Goal: Task Accomplishment & Management: Use online tool/utility

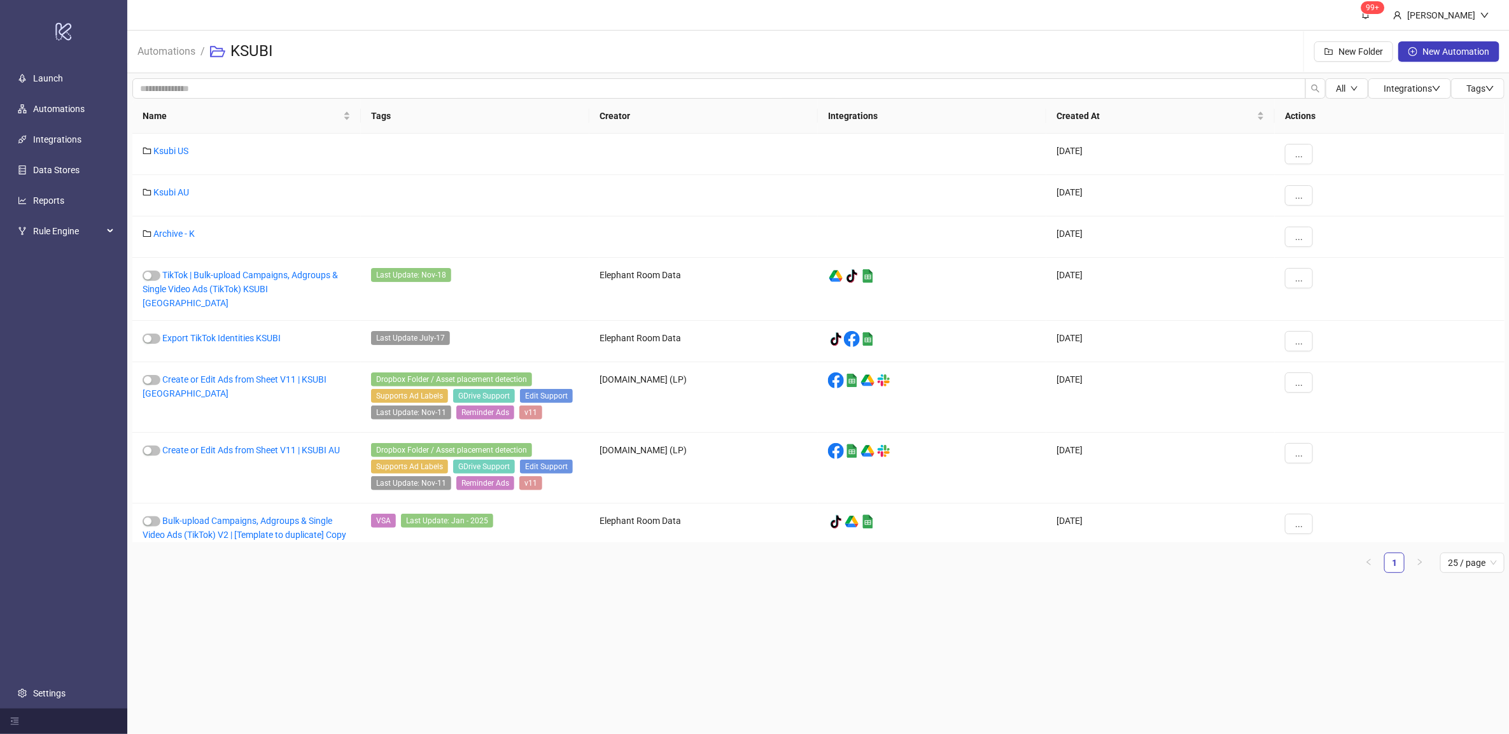
click at [170, 186] on div "Ksubi AU" at bounding box center [246, 195] width 229 height 41
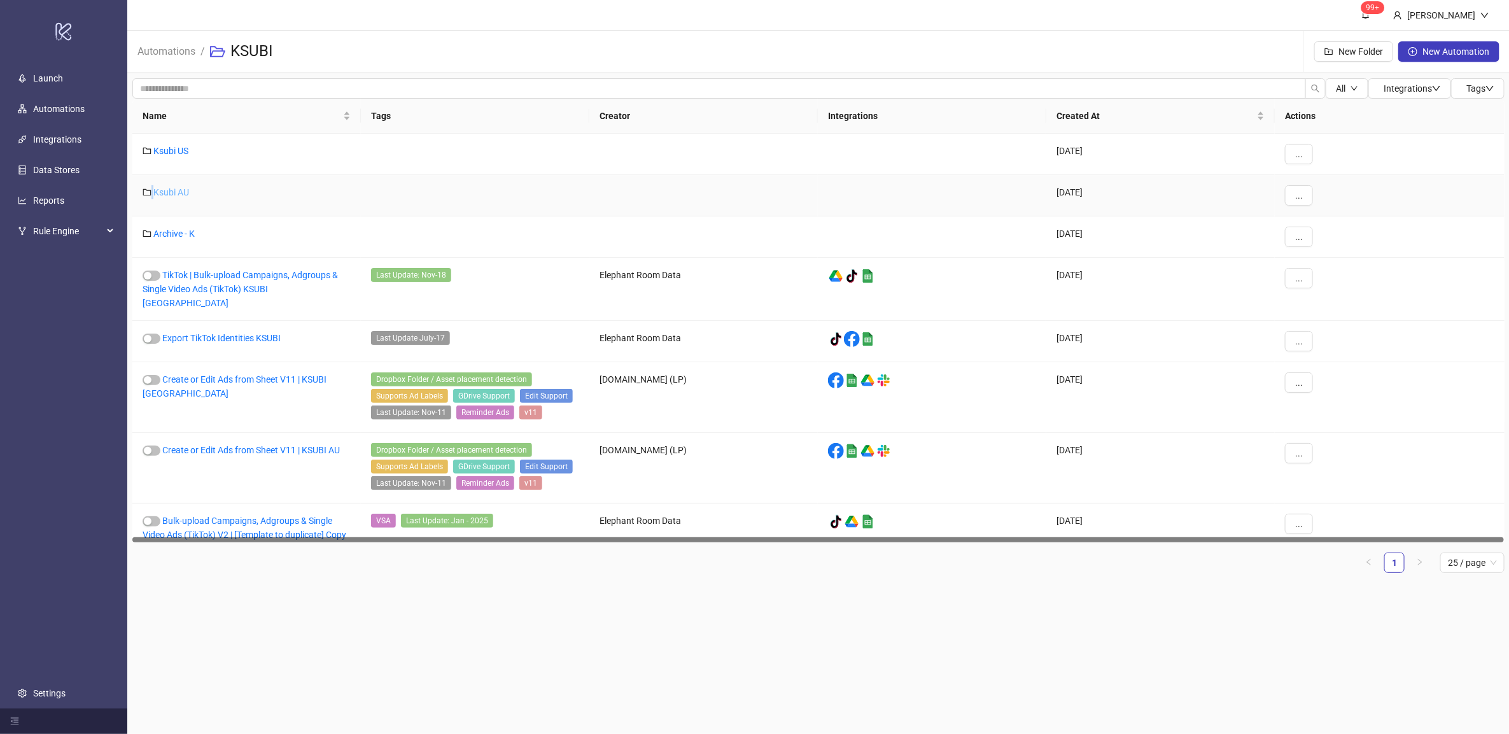
click at [171, 187] on link "Ksubi AU" at bounding box center [171, 192] width 36 height 10
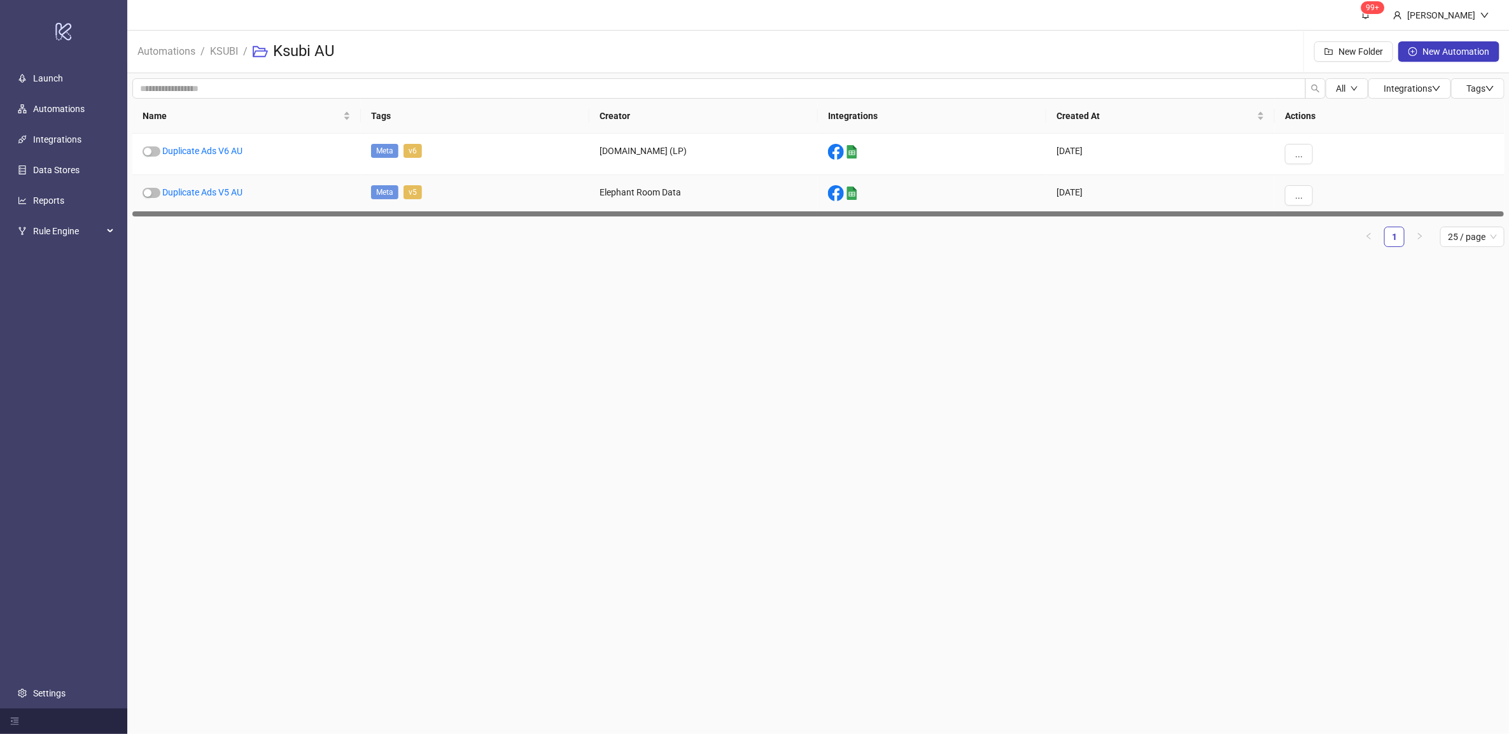
click at [172, 188] on link "Duplicate Ads V5 AU" at bounding box center [202, 192] width 80 height 10
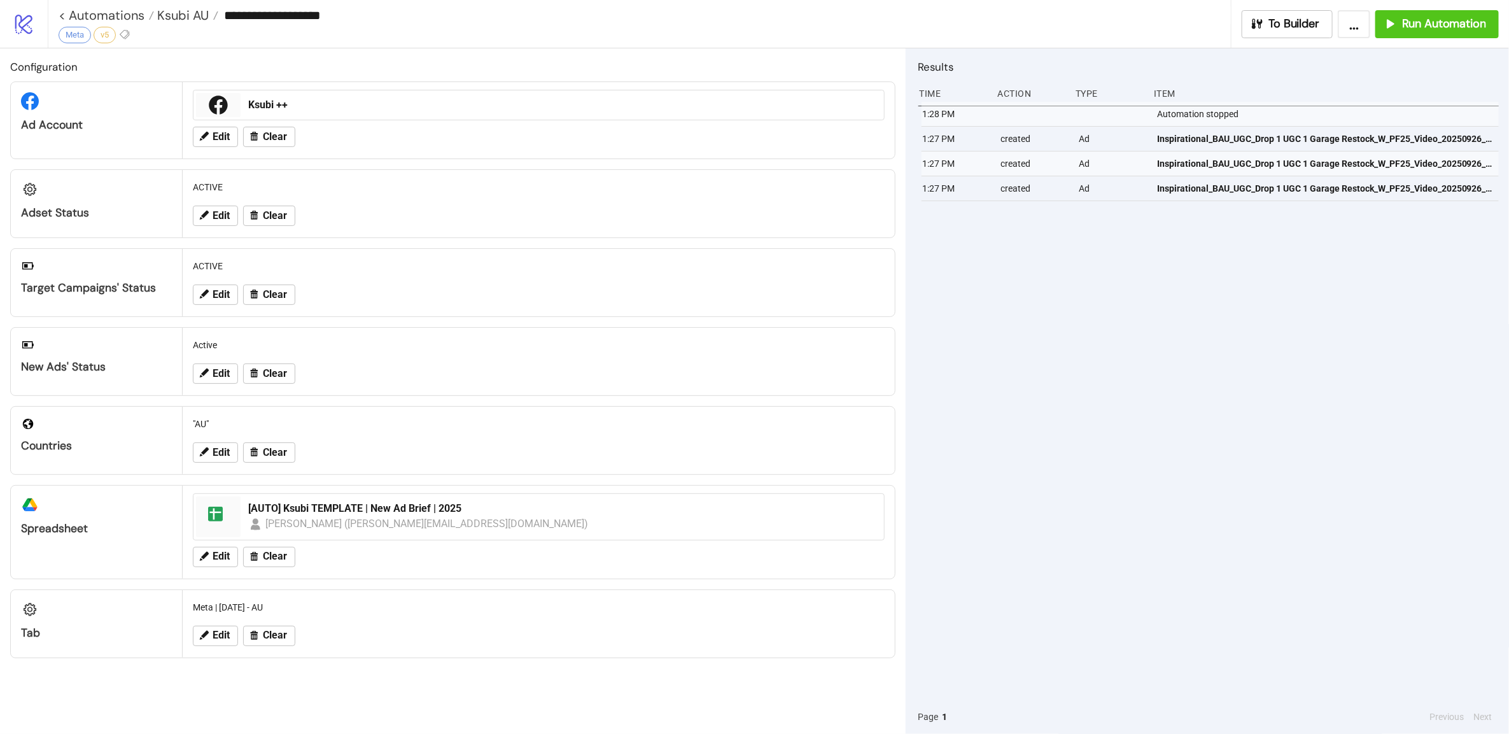
click at [158, 6] on div "**********" at bounding box center [645, 15] width 1172 height 19
click at [164, 11] on span "Ksubi AU" at bounding box center [181, 15] width 55 height 17
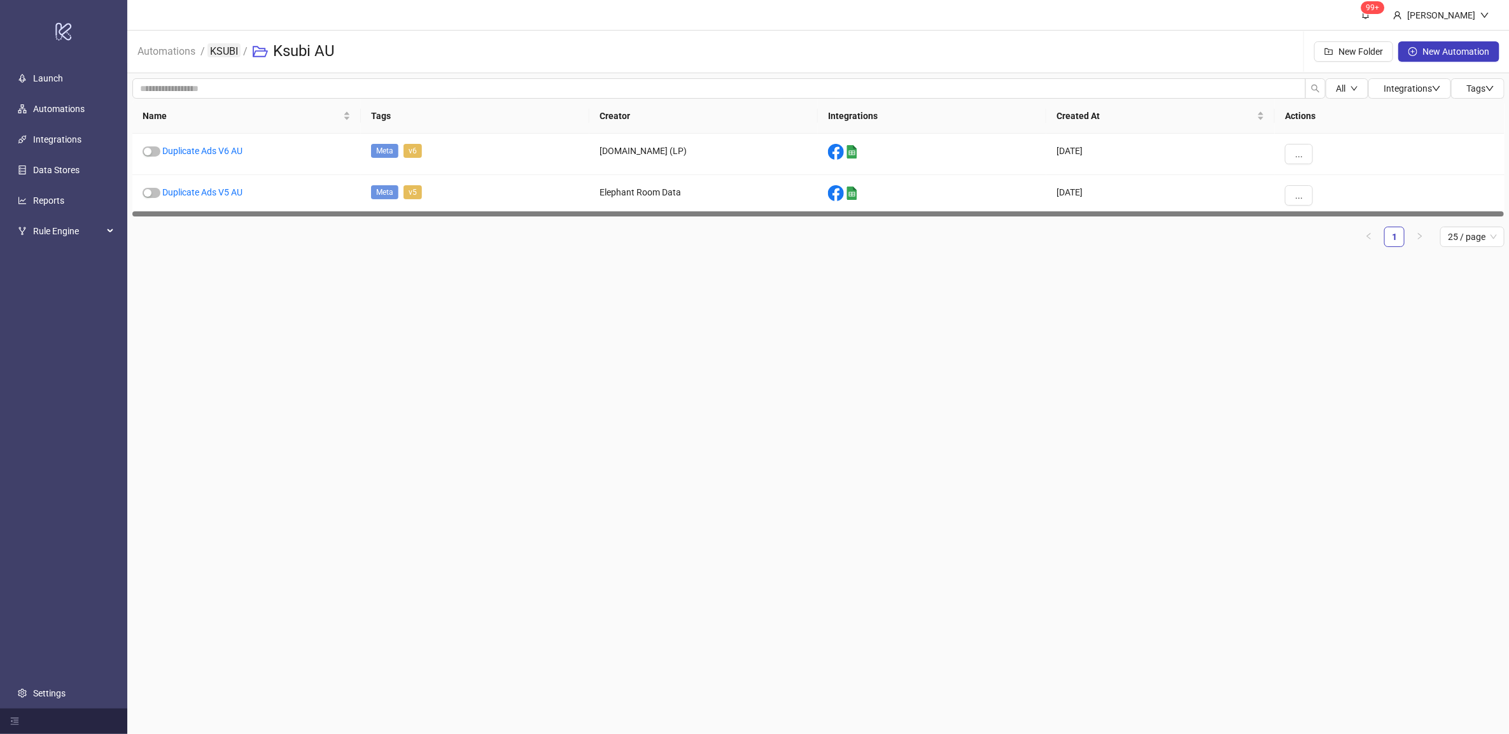
click at [211, 46] on link "KSUBI" at bounding box center [224, 50] width 33 height 14
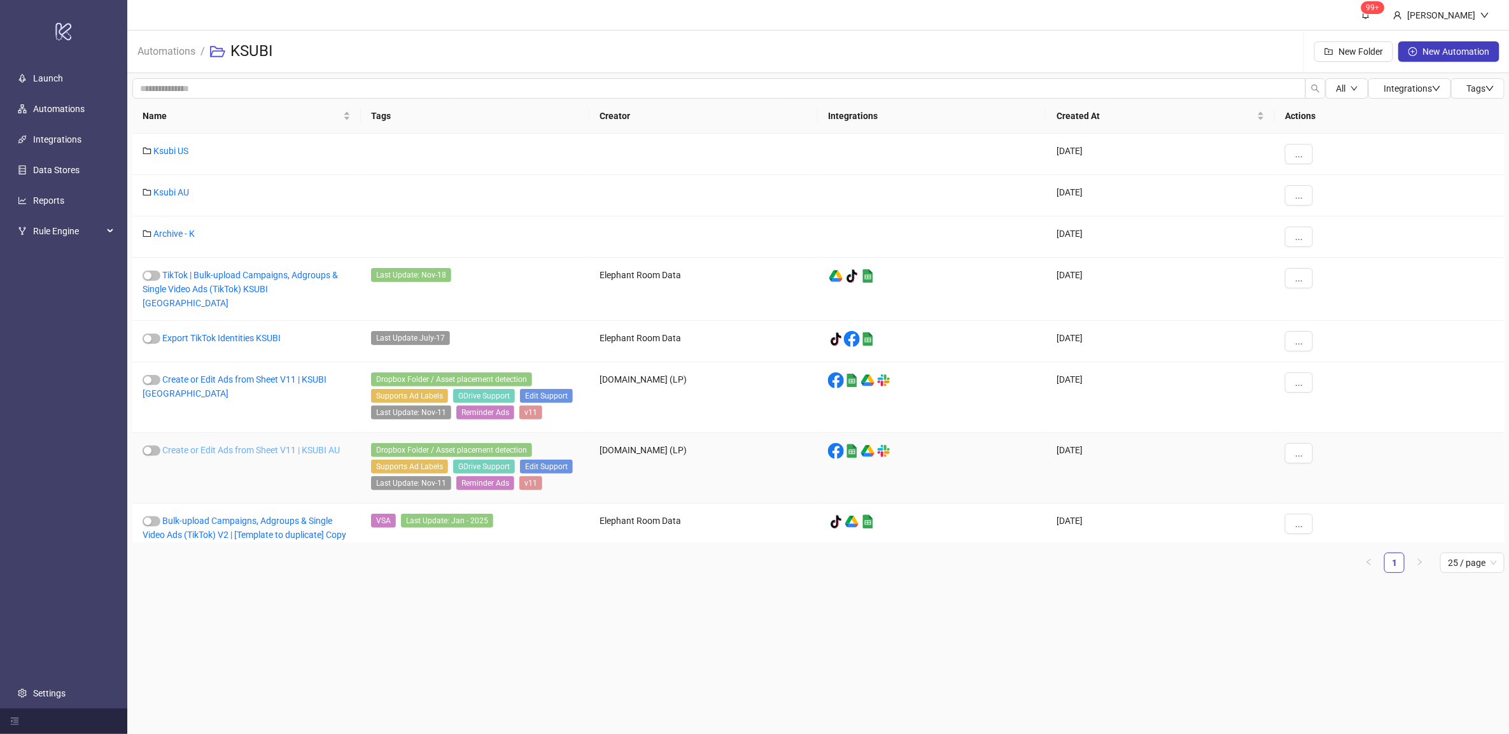
click at [253, 445] on link "Create or Edit Ads from Sheet V11 | KSUBI AU" at bounding box center [251, 450] width 178 height 10
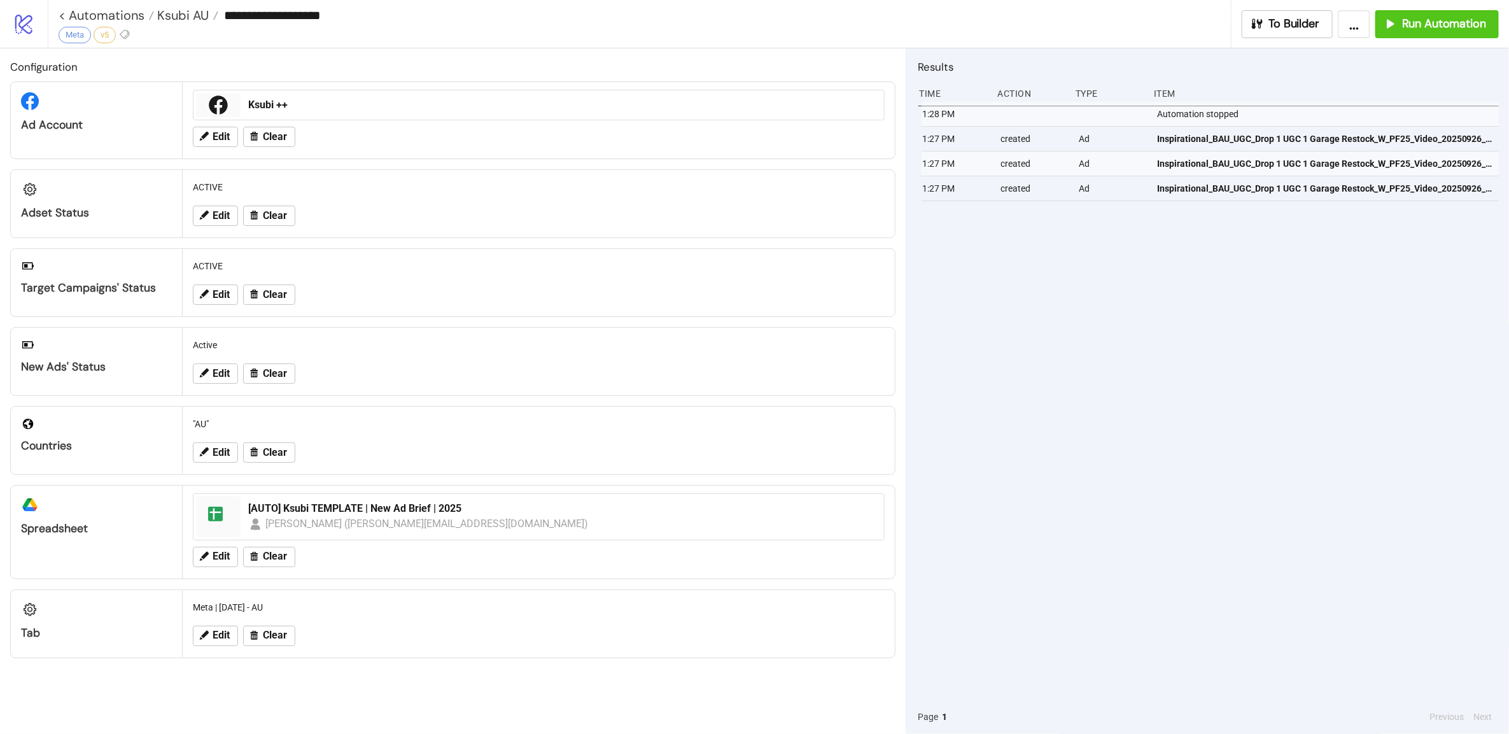
type input "**********"
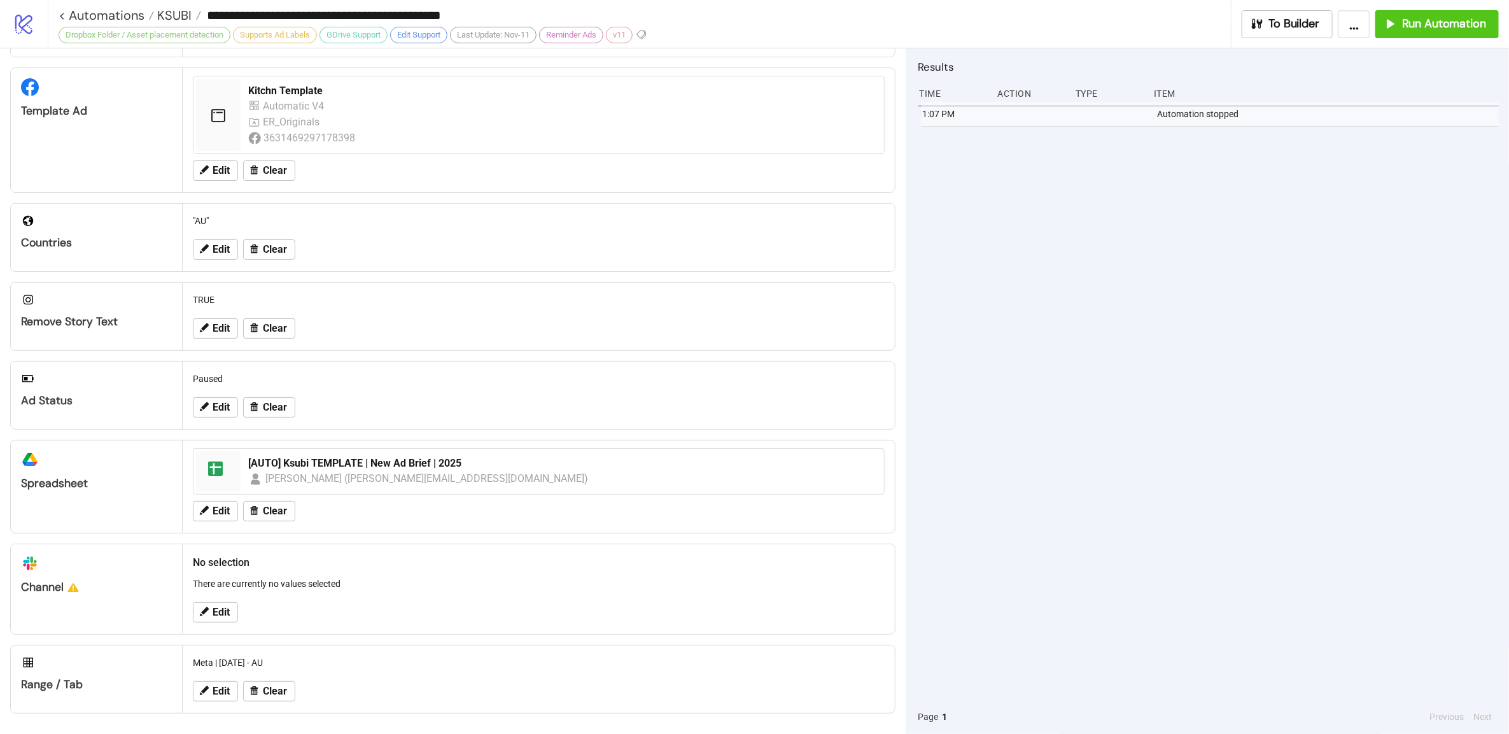
scroll to position [264, 0]
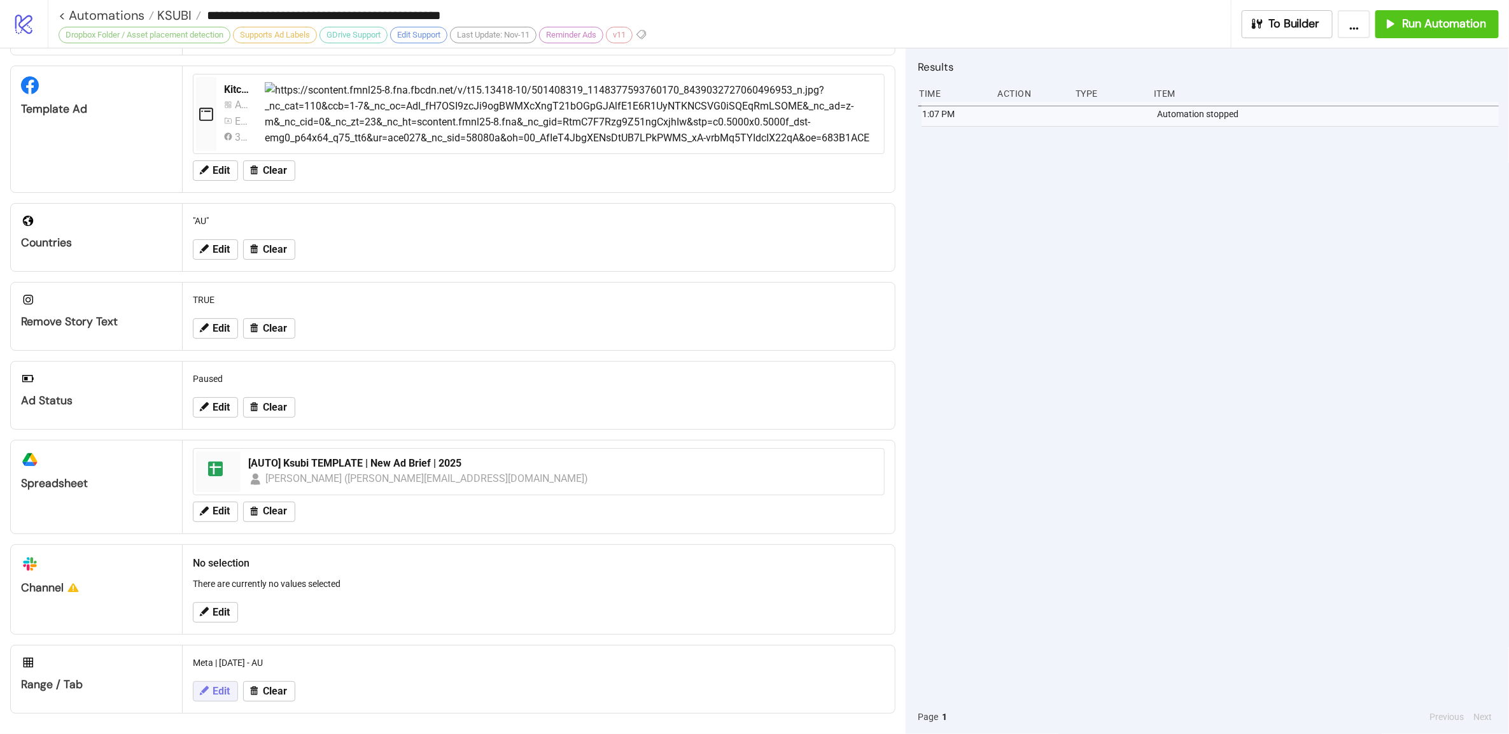
click at [211, 687] on button "Edit" at bounding box center [215, 691] width 45 height 20
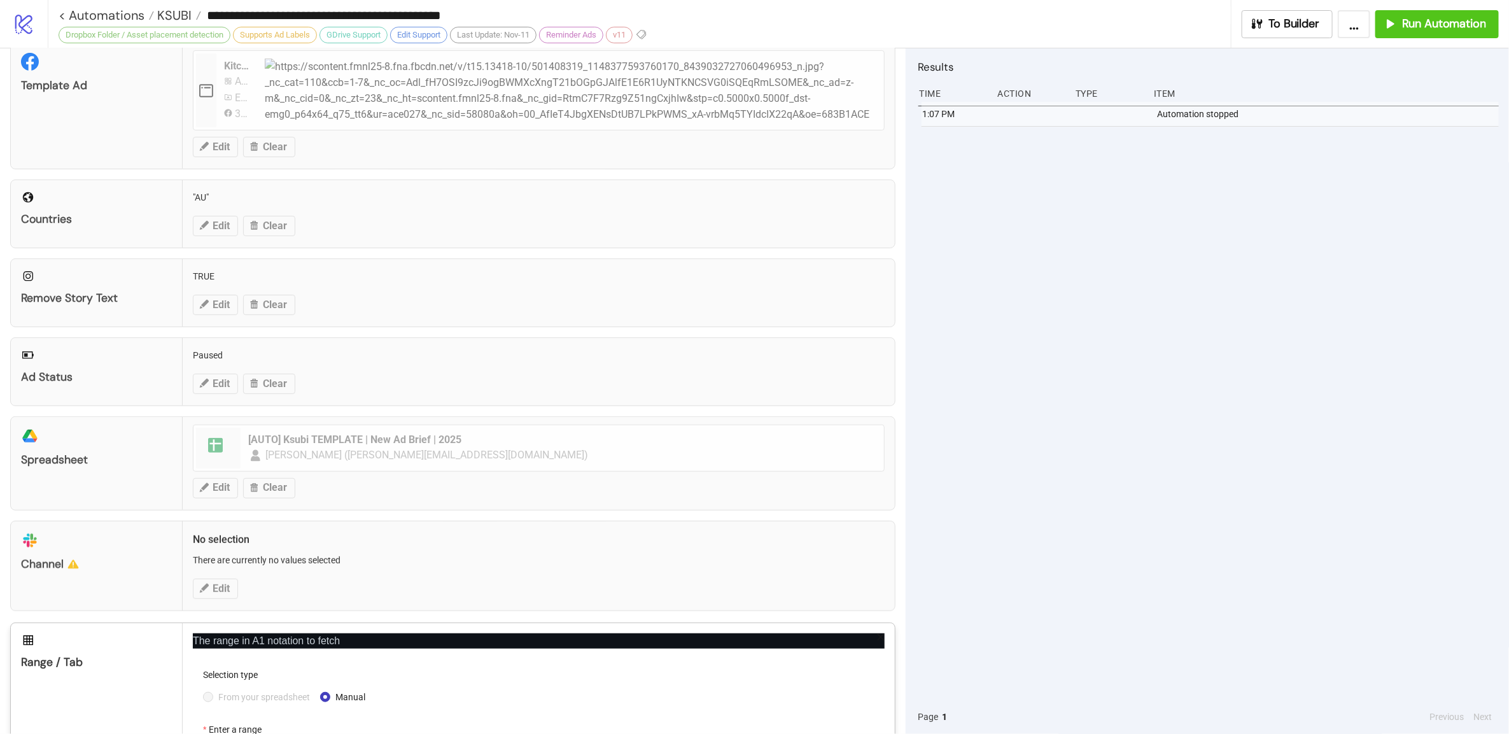
scroll to position [393, 0]
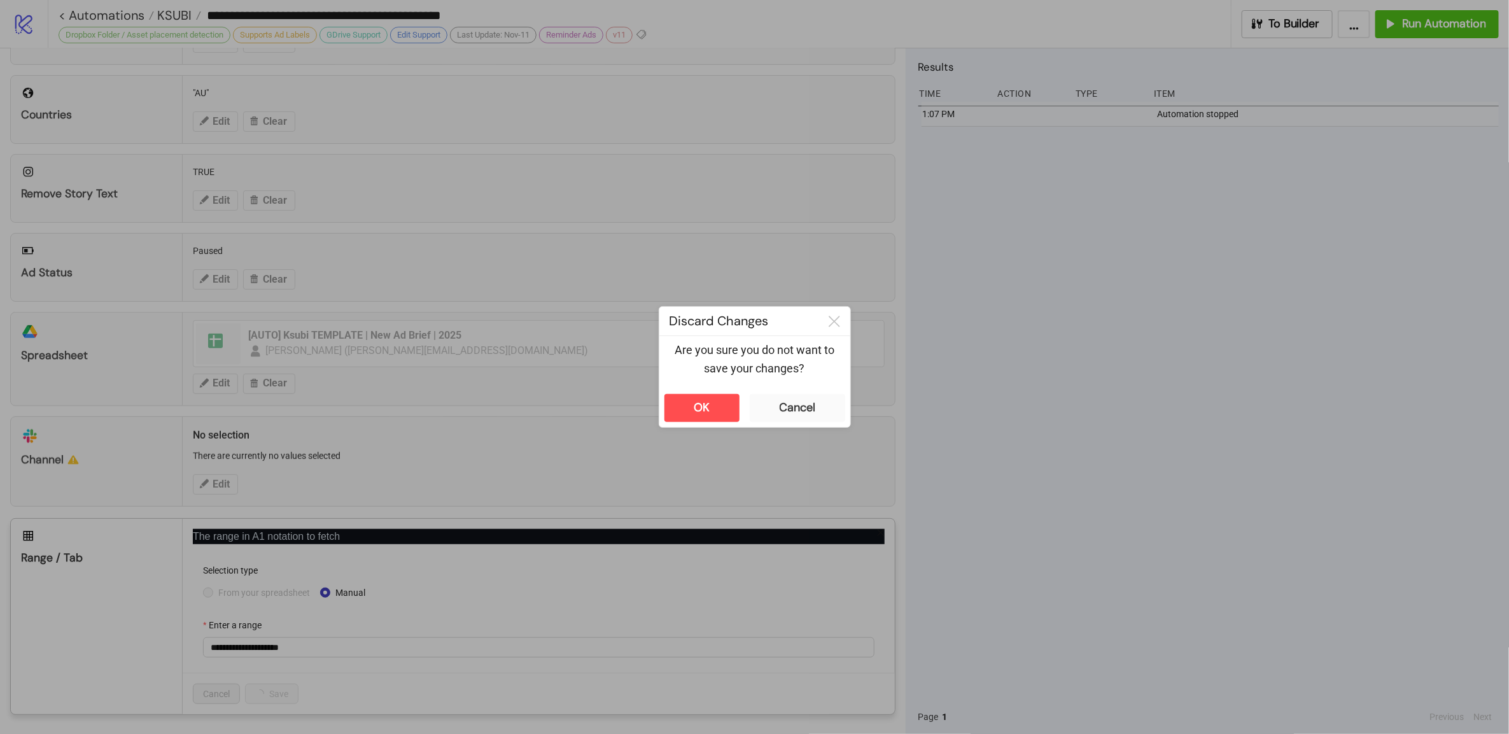
click at [805, 393] on div "OK Cancel" at bounding box center [754, 408] width 191 height 38
click at [805, 400] on div "Cancel" at bounding box center [798, 407] width 36 height 15
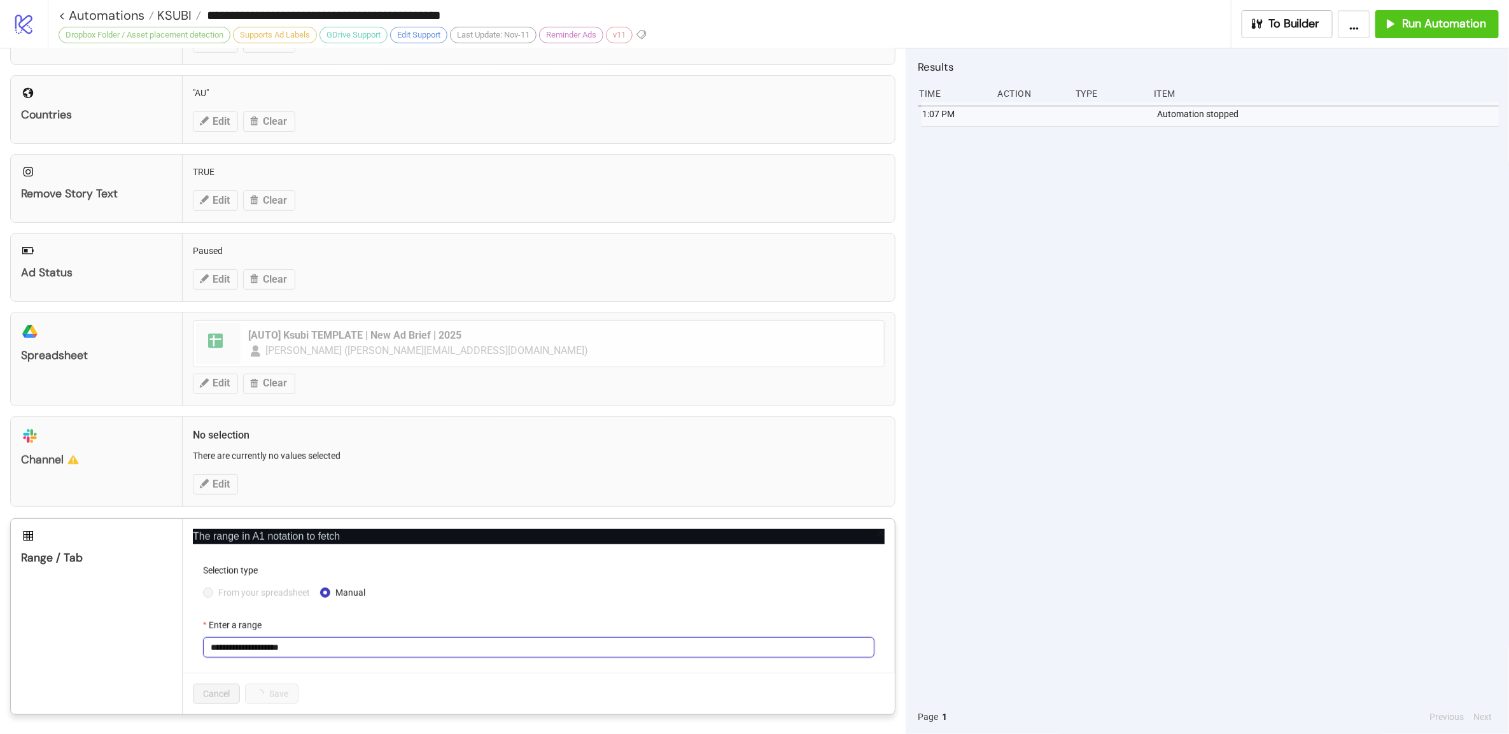
click at [419, 647] on input "**********" at bounding box center [539, 647] width 672 height 20
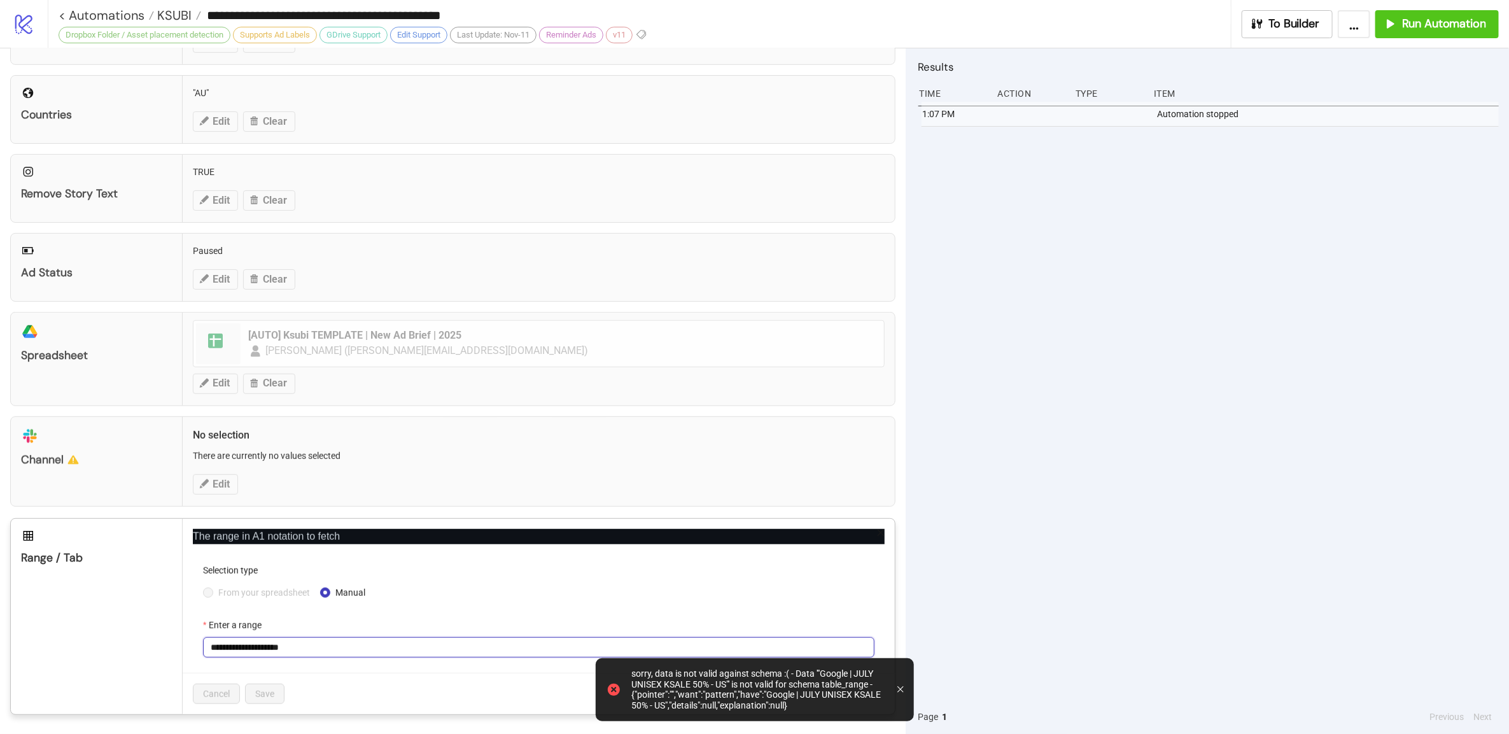
paste input "text"
type input "**********"
click at [334, 673] on div "Cancel Save" at bounding box center [539, 693] width 712 height 41
click at [274, 693] on span "Save" at bounding box center [264, 694] width 19 height 10
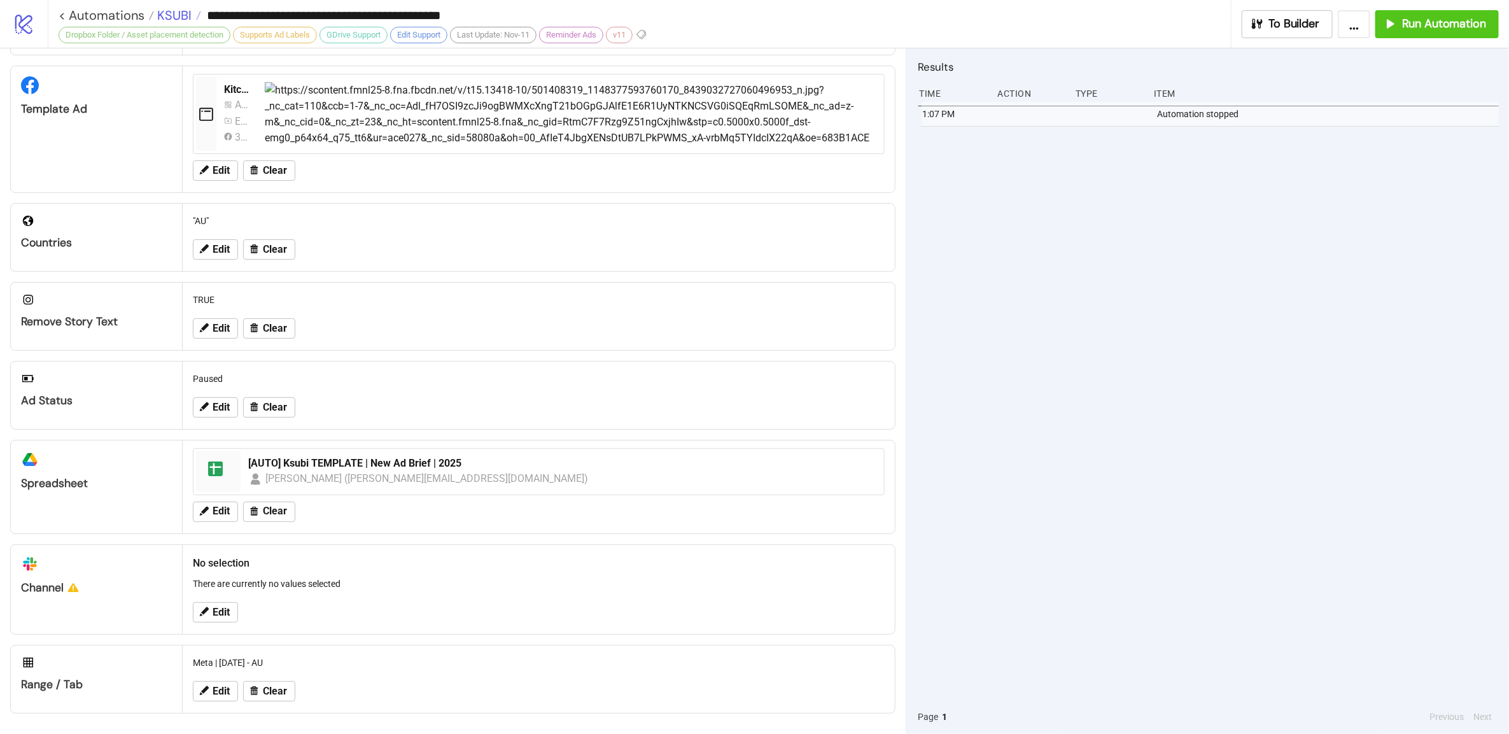
click at [167, 15] on span "KSUBI" at bounding box center [173, 15] width 38 height 17
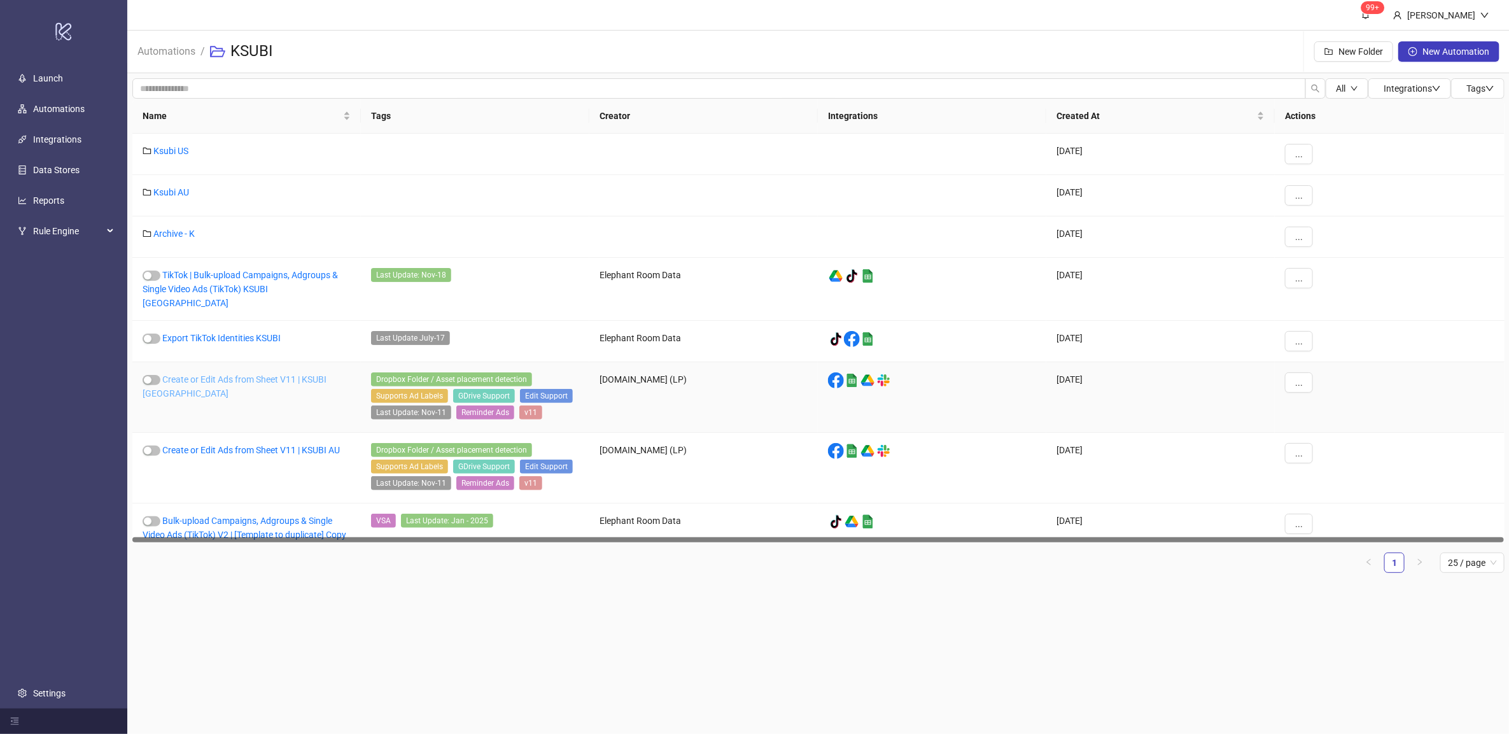
click at [277, 374] on link "Create or Edit Ads from Sheet V11 | KSUBI [GEOGRAPHIC_DATA]" at bounding box center [235, 386] width 184 height 24
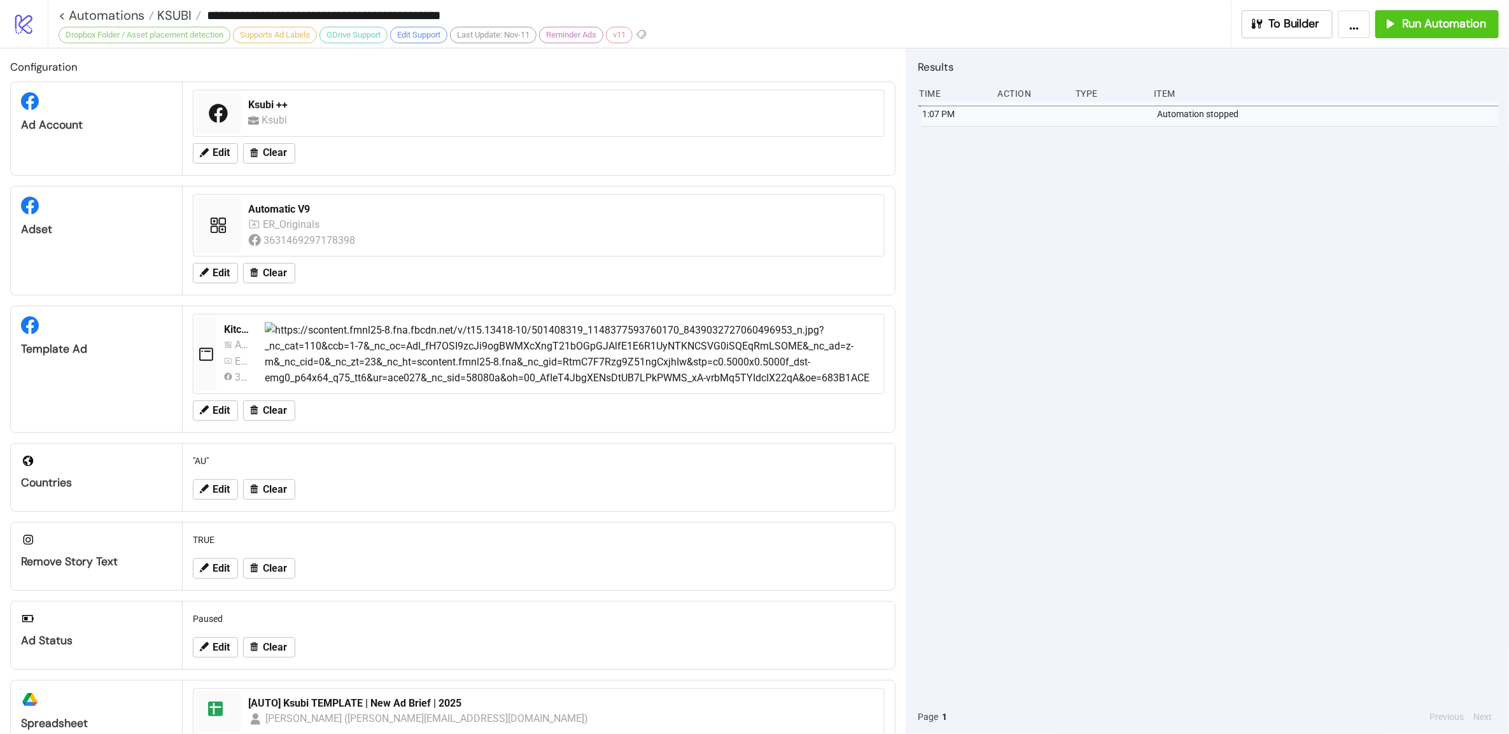
type input "**********"
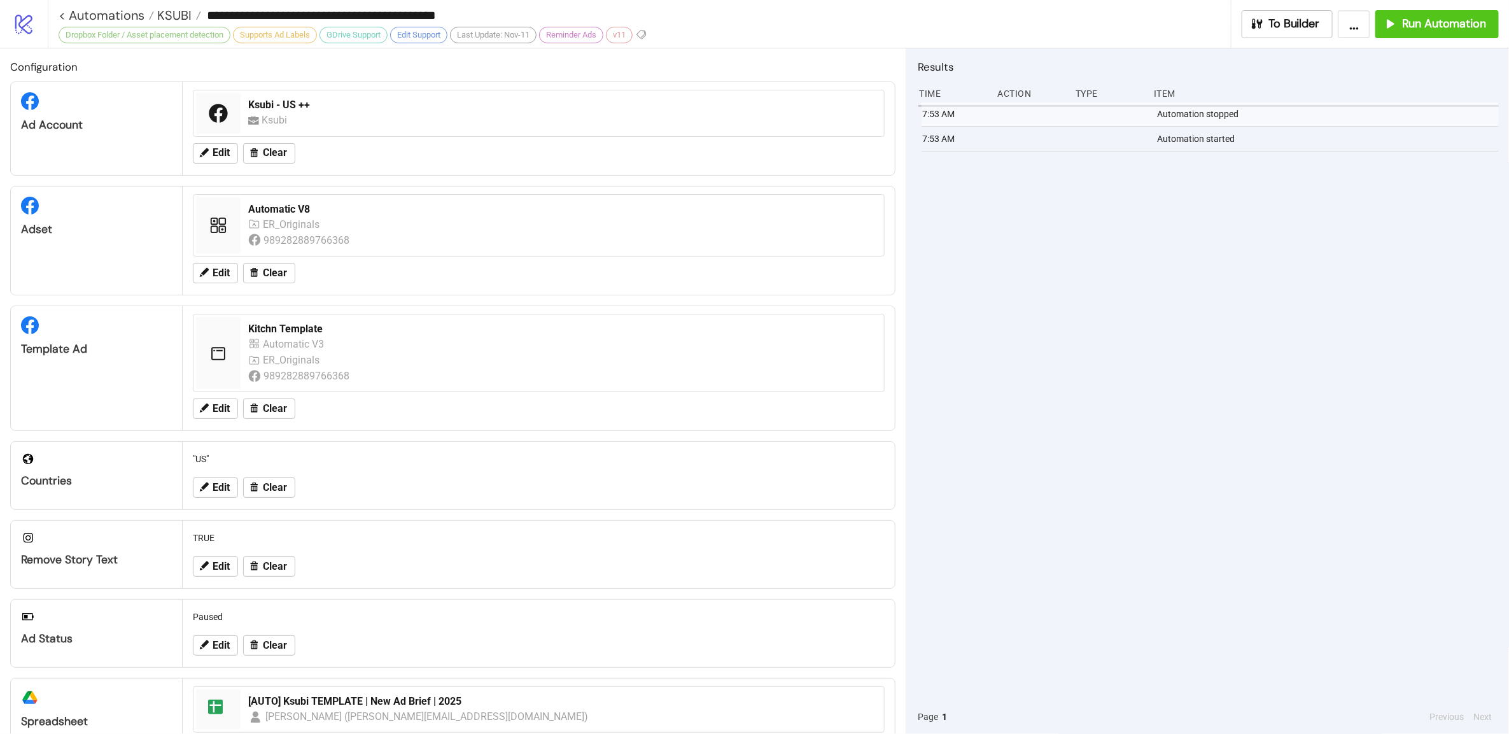
scroll to position [248, 0]
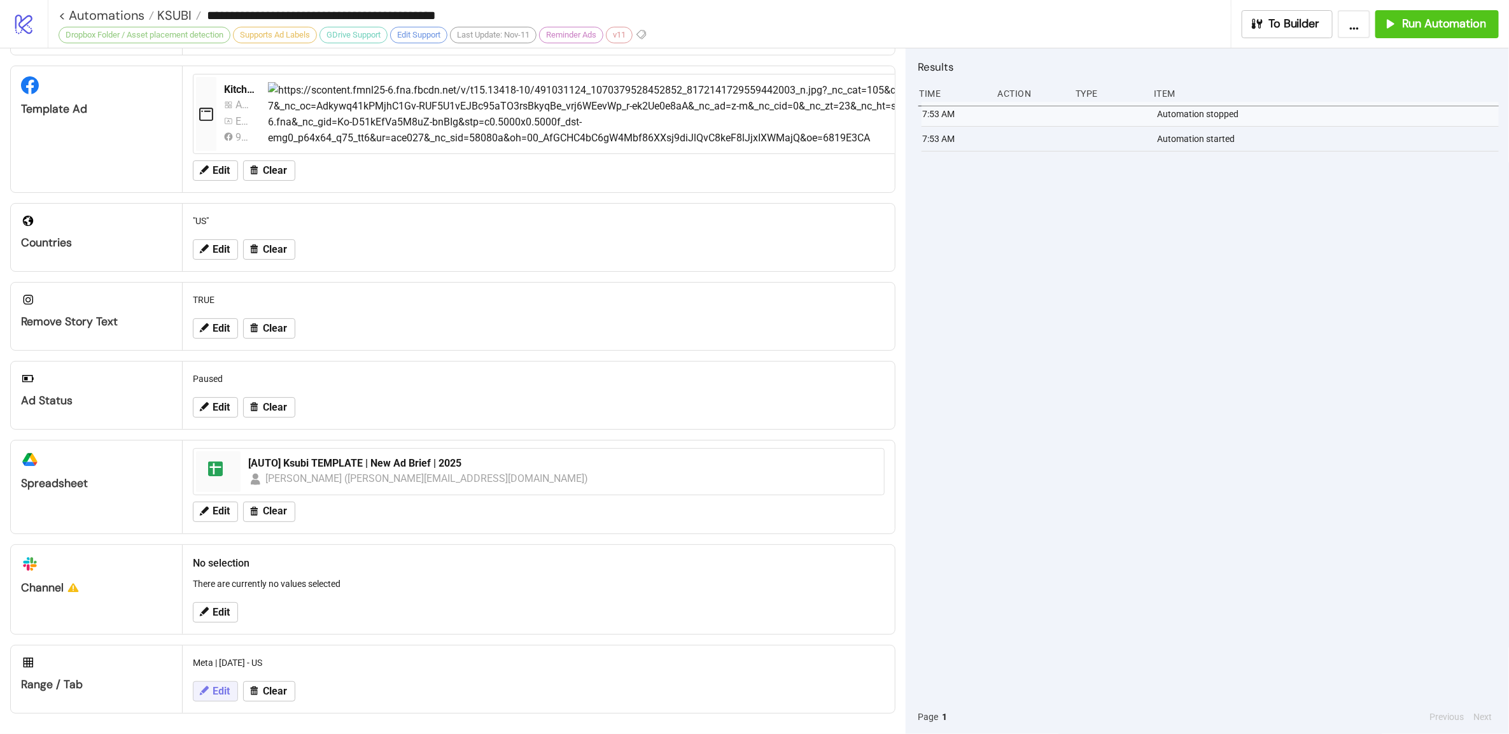
click at [221, 689] on span "Edit" at bounding box center [221, 691] width 17 height 11
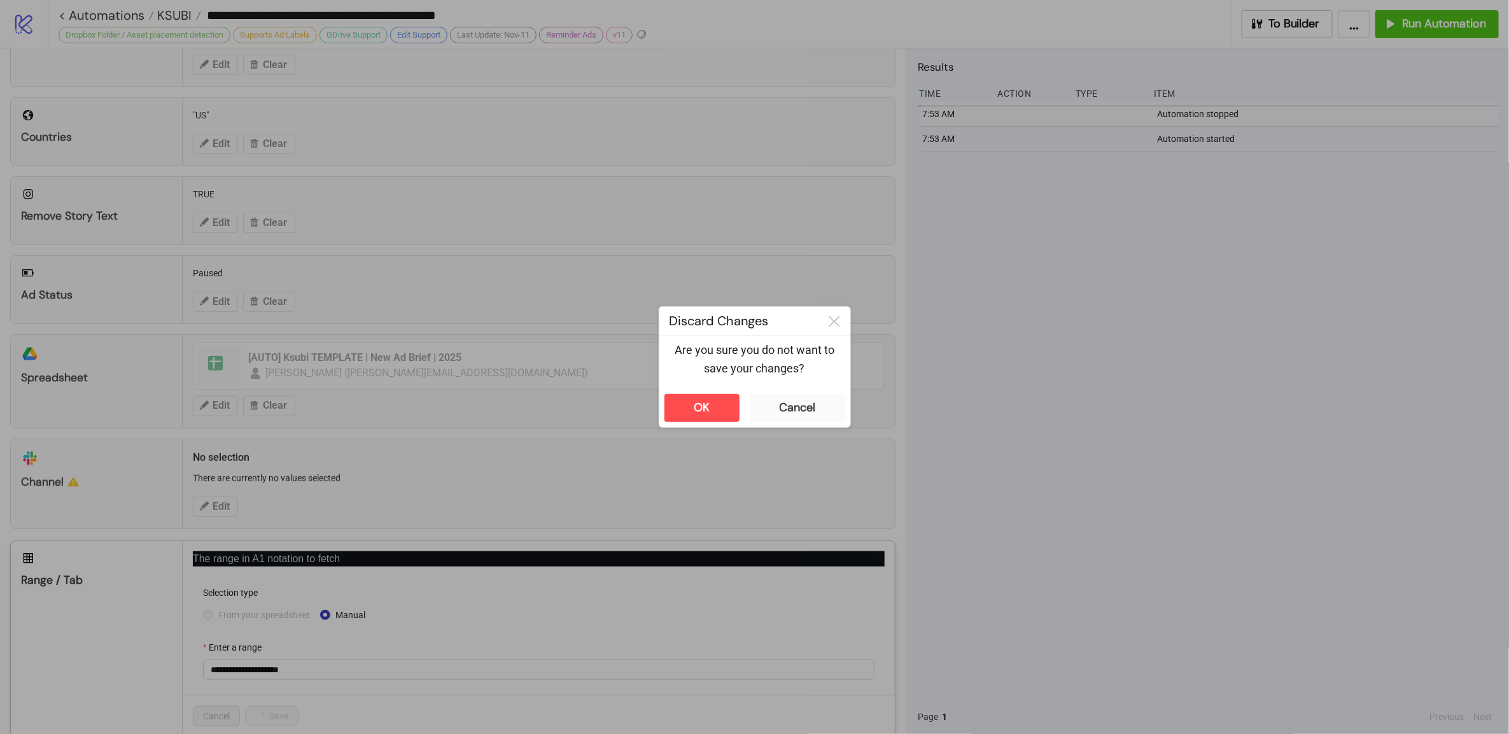
scroll to position [377, 0]
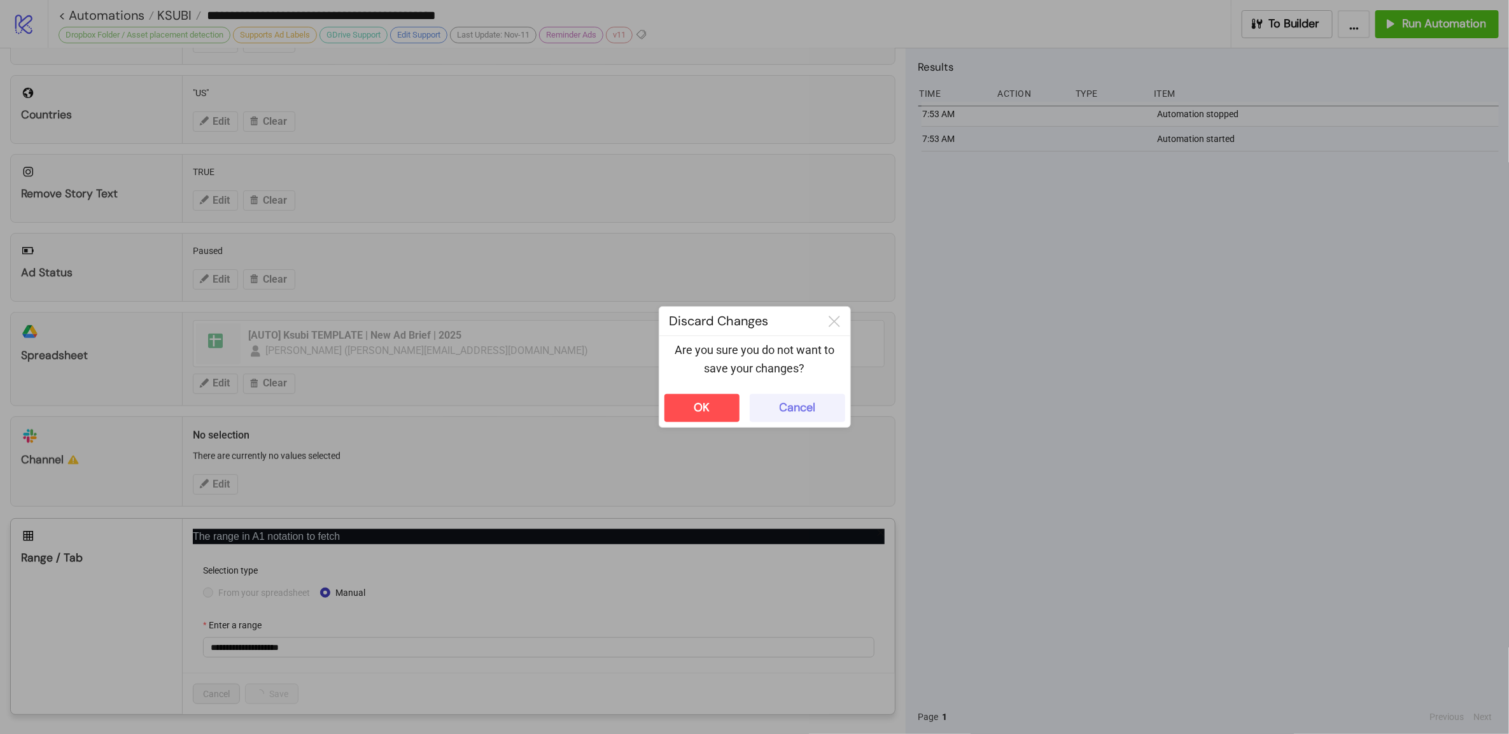
click at [784, 400] on div "Cancel" at bounding box center [798, 407] width 36 height 15
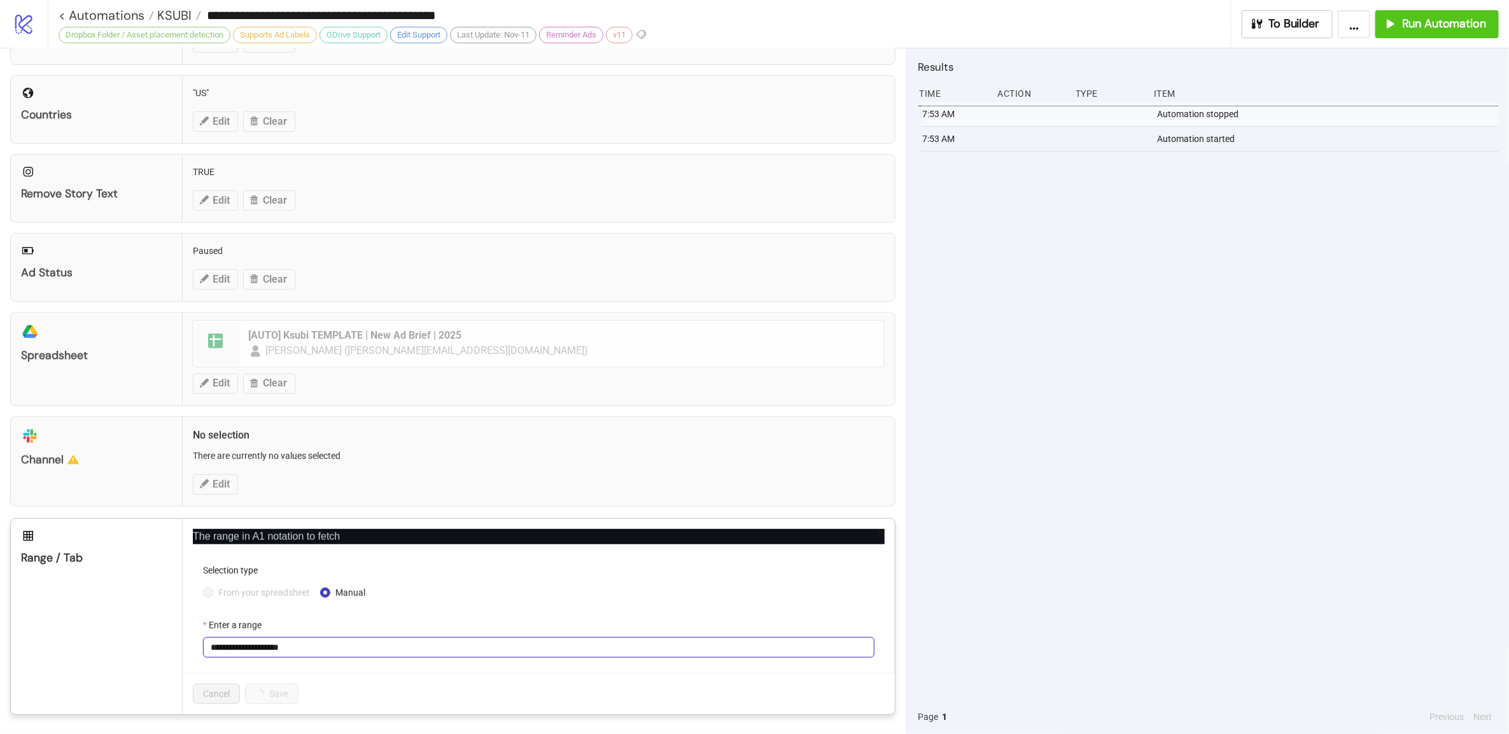
click at [435, 648] on input "**********" at bounding box center [539, 647] width 672 height 20
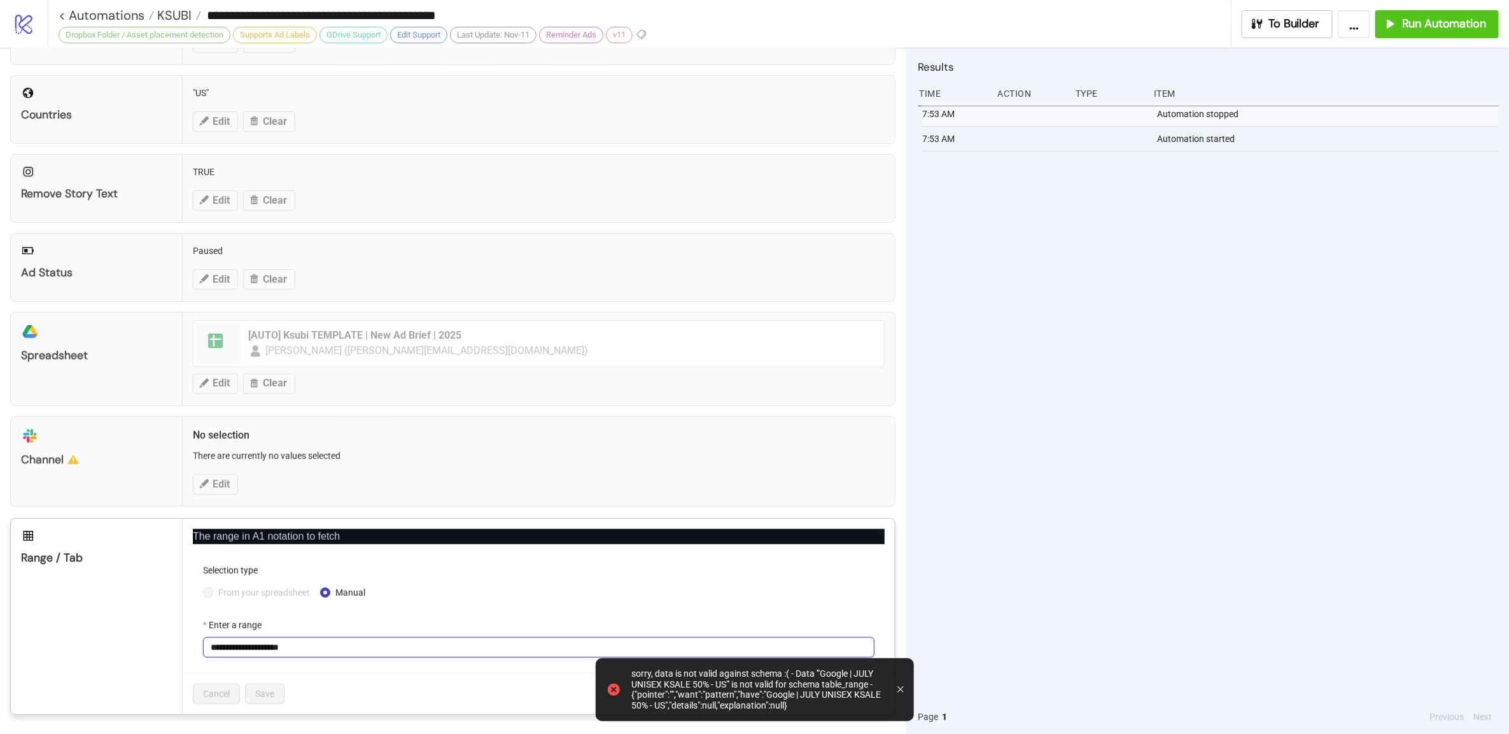
paste input "text"
type input "**********"
click at [338, 673] on div "Cancel Save" at bounding box center [539, 693] width 712 height 41
click at [251, 692] on button "Save" at bounding box center [264, 694] width 39 height 20
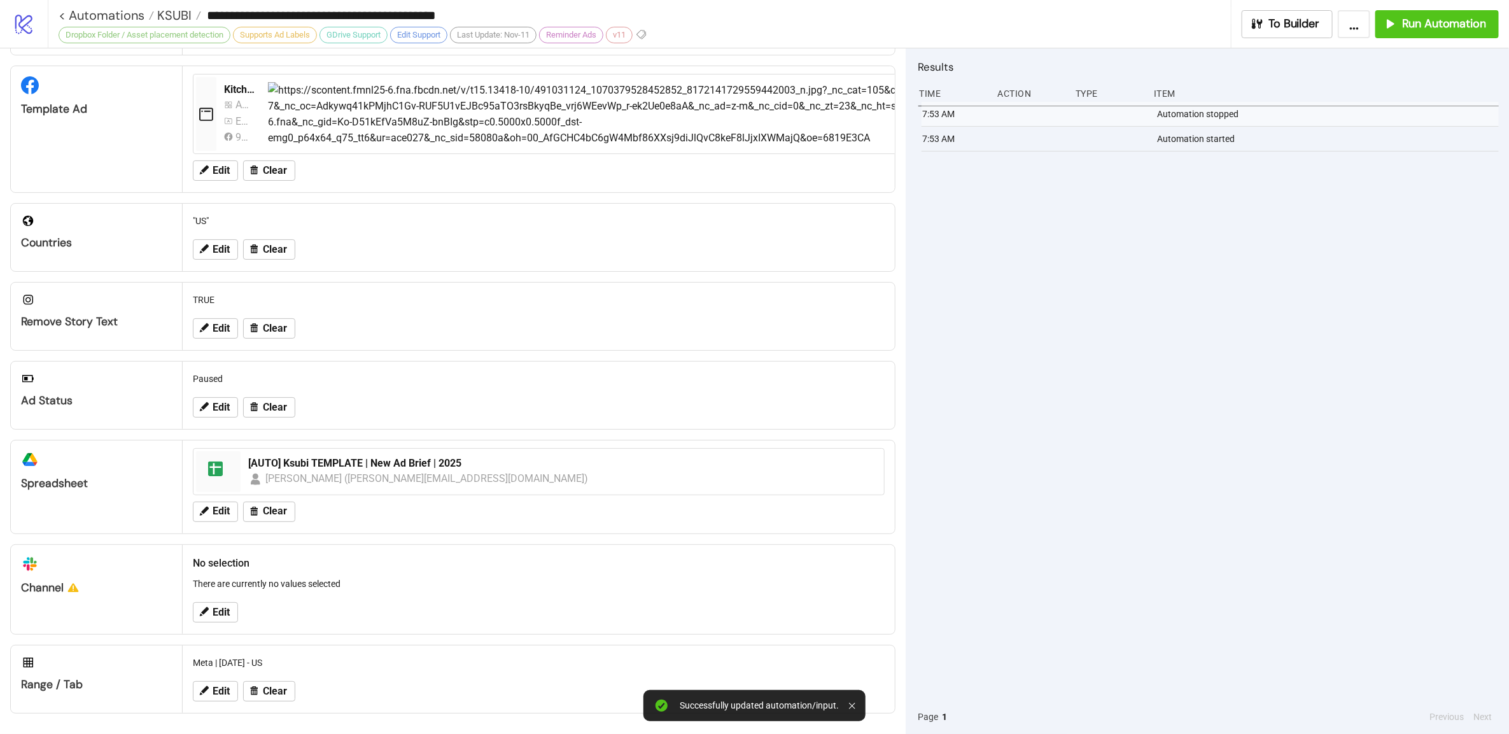
click at [437, 684] on div "Edit Clear" at bounding box center [539, 691] width 702 height 33
click at [1419, 20] on span "Run Automation" at bounding box center [1444, 24] width 84 height 15
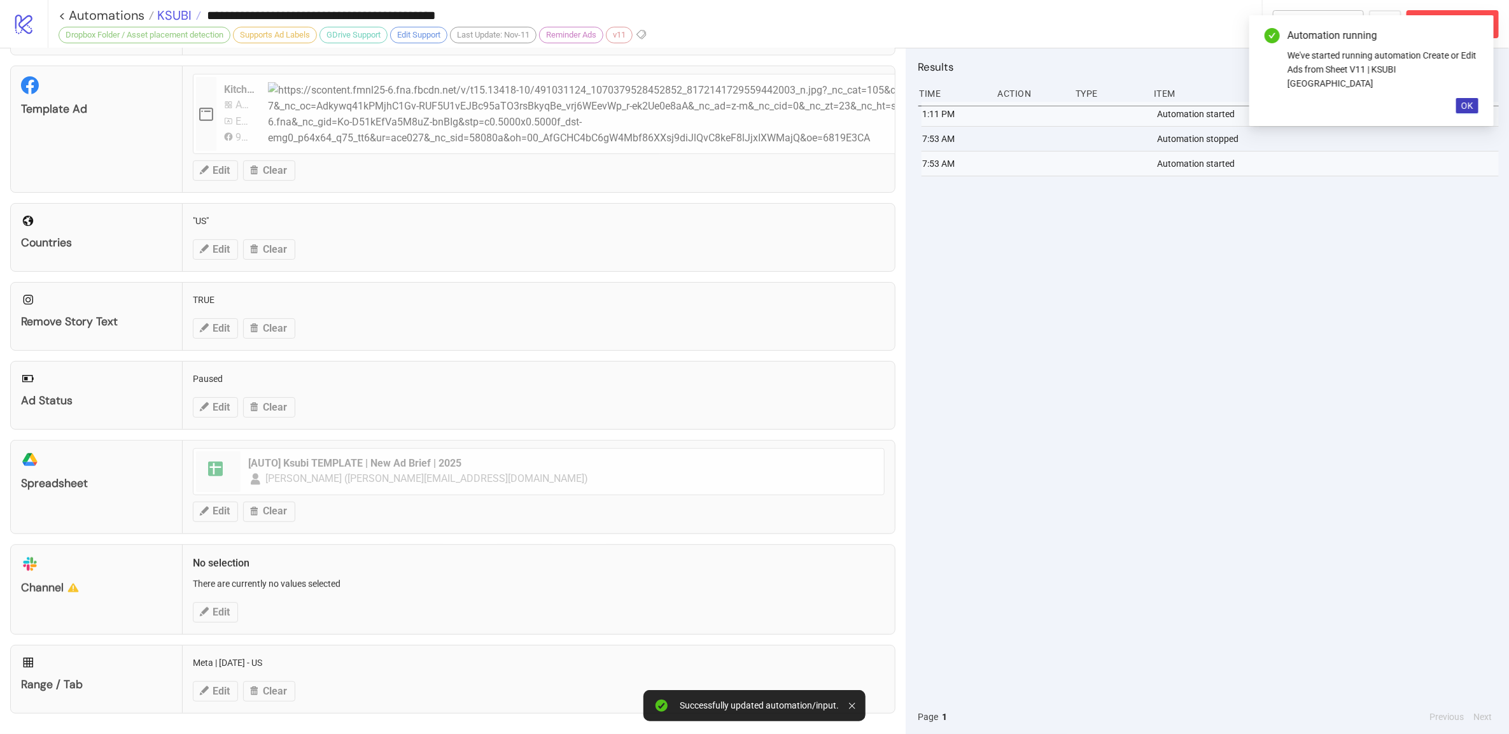
click at [158, 15] on span "KSUBI" at bounding box center [173, 15] width 38 height 17
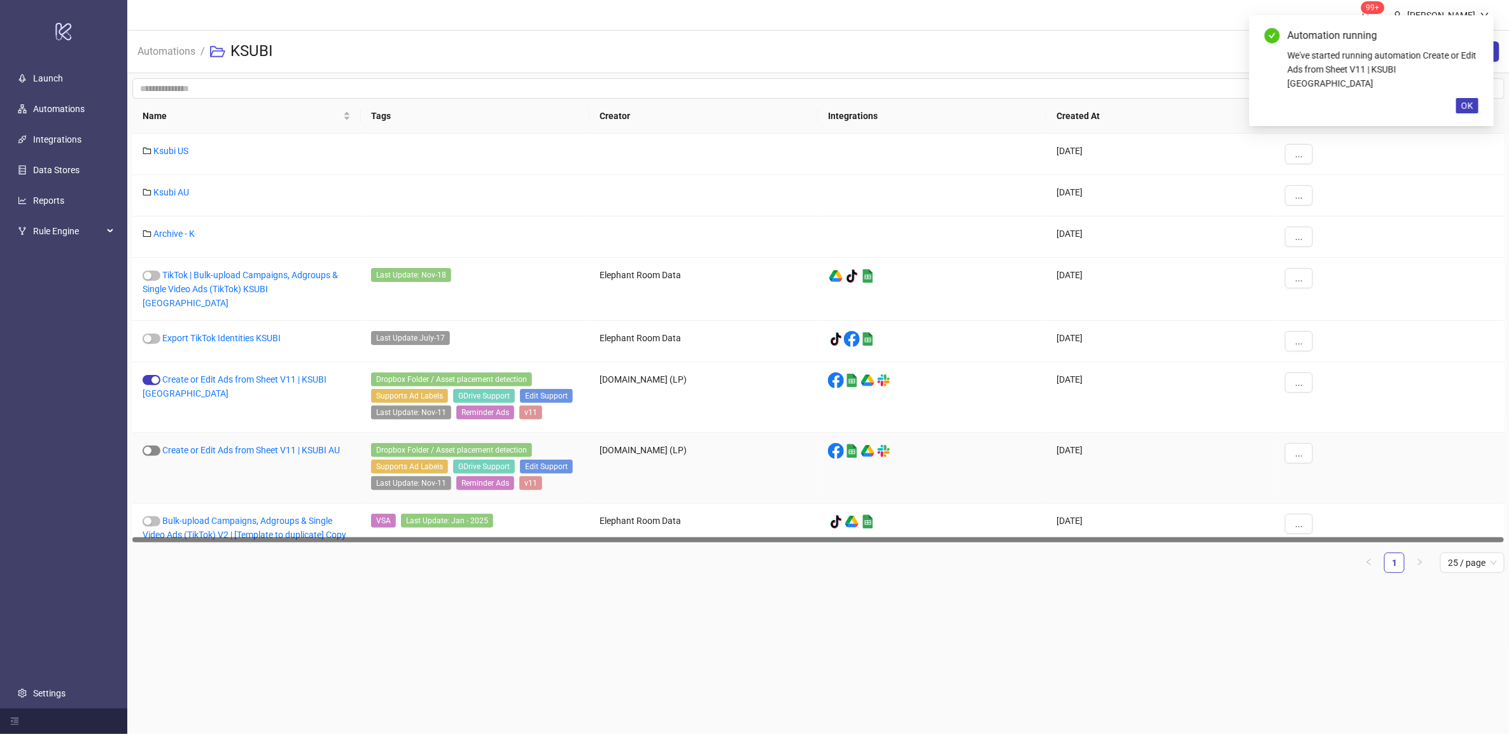
click at [151, 446] on button "button" at bounding box center [152, 451] width 18 height 10
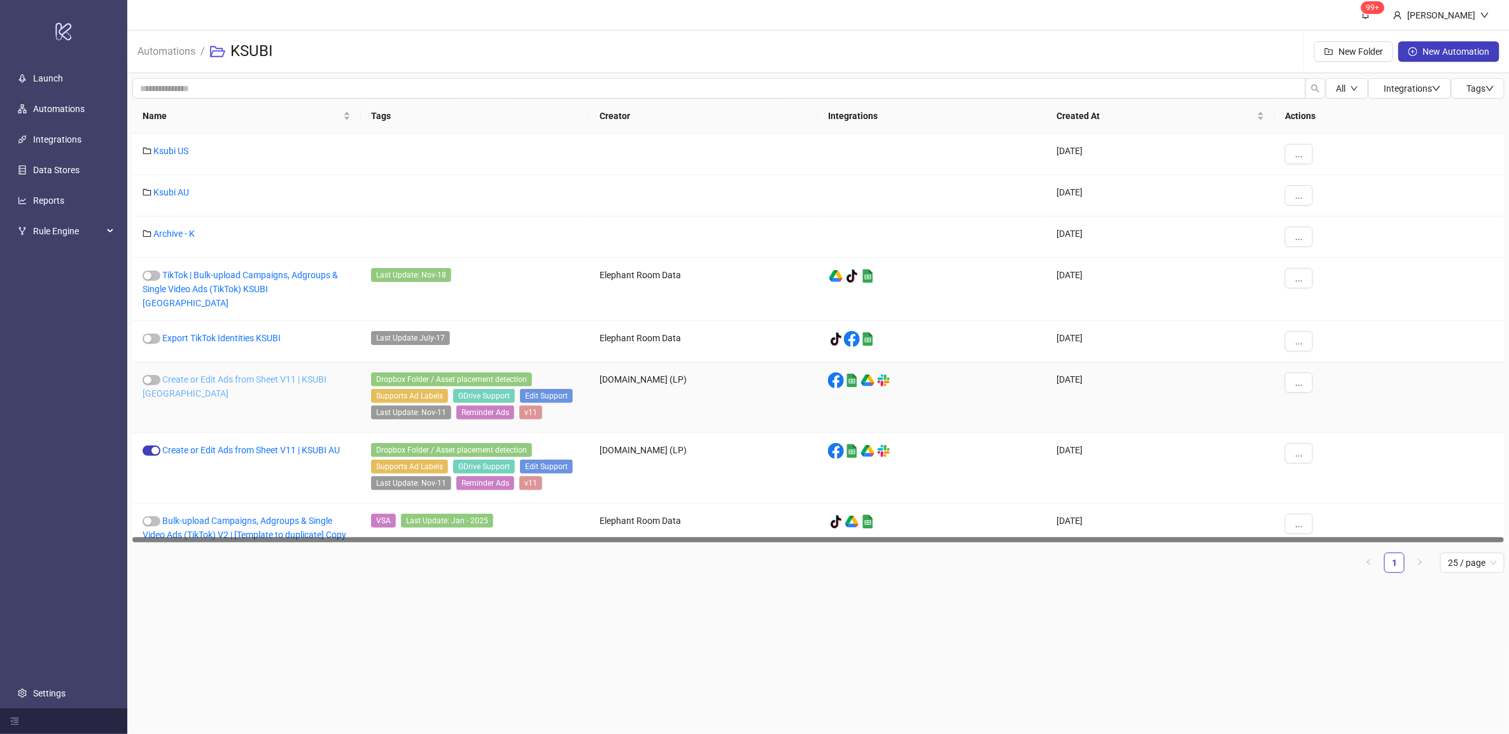
click at [259, 374] on link "Create or Edit Ads from Sheet V11 | KSUBI [GEOGRAPHIC_DATA]" at bounding box center [235, 386] width 184 height 24
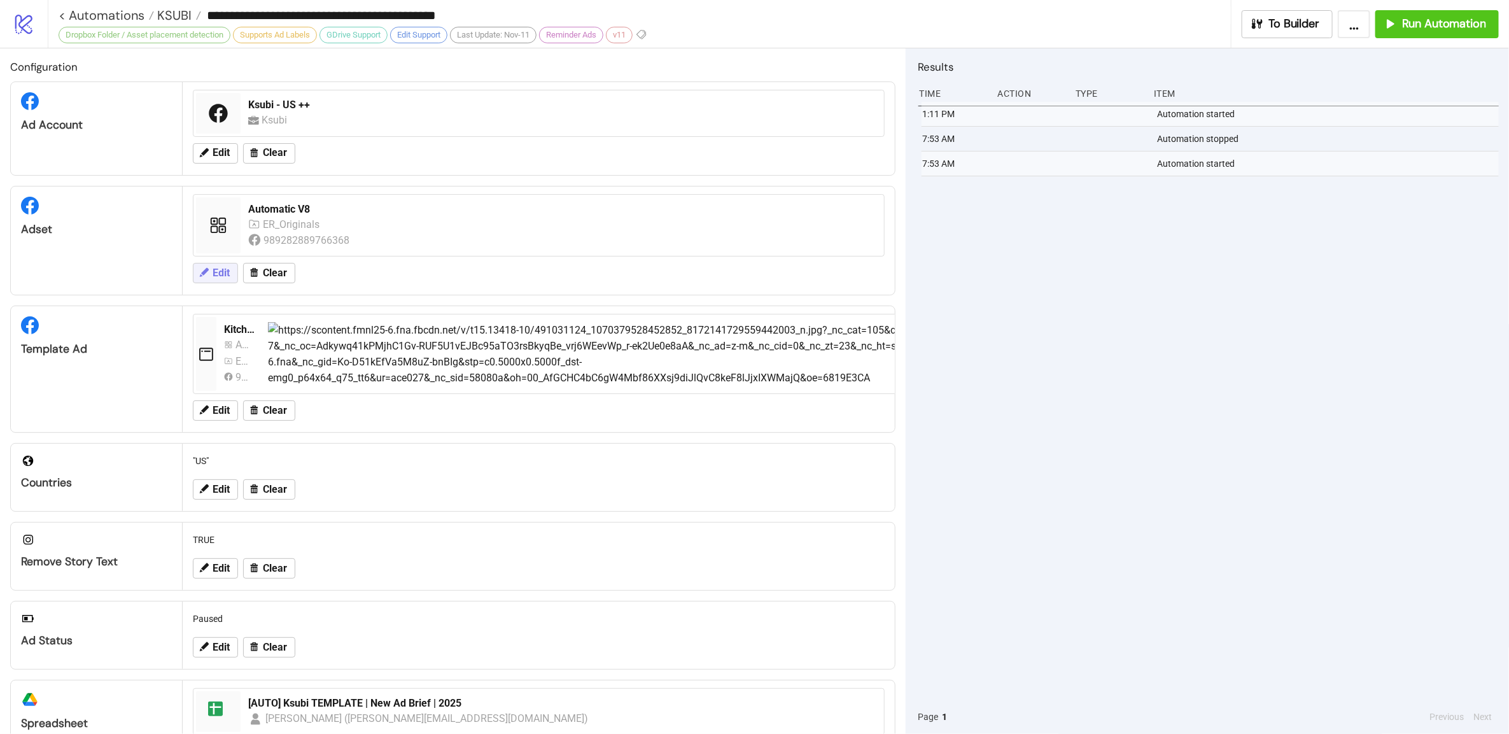
click at [211, 275] on button "Edit" at bounding box center [215, 273] width 45 height 20
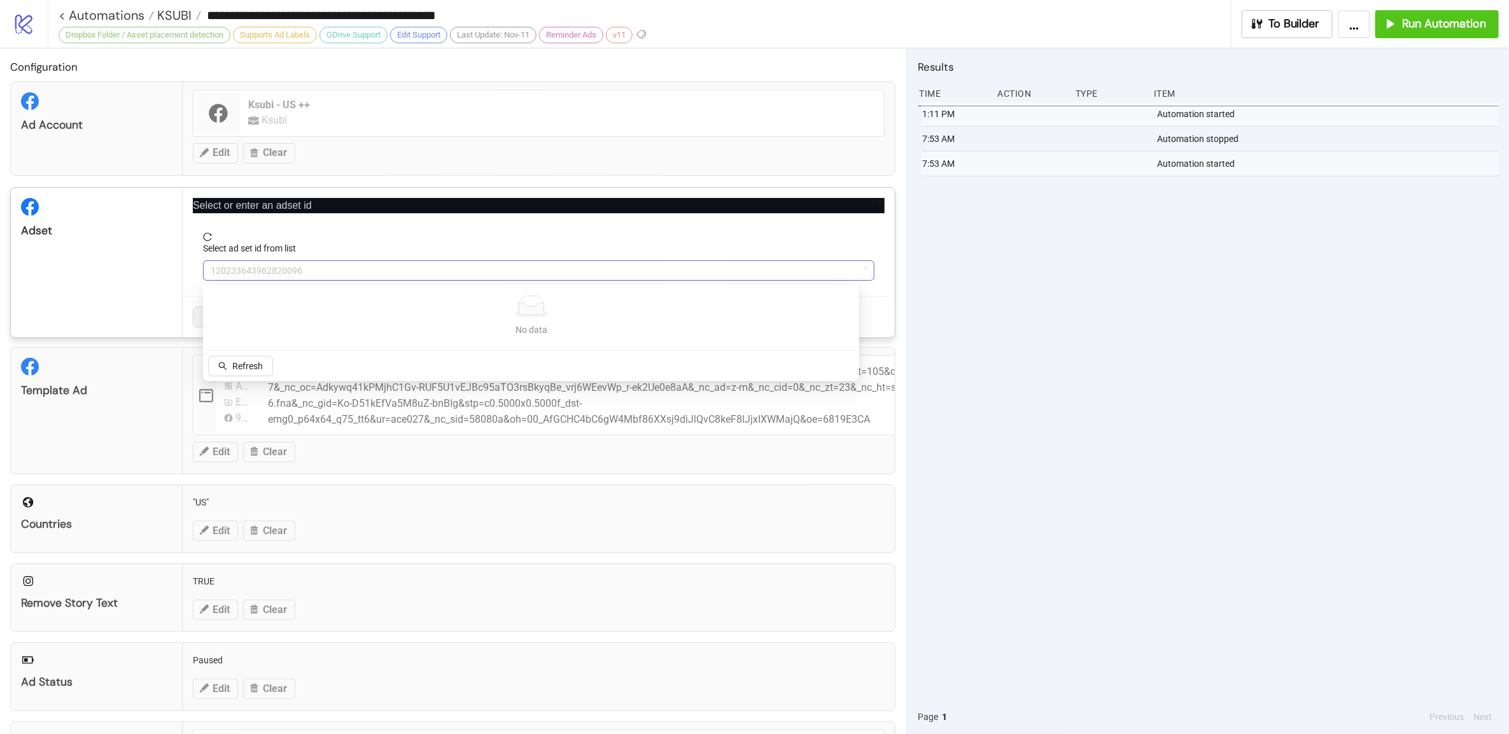
click at [349, 276] on span "120233643962820096" at bounding box center [539, 270] width 656 height 19
click at [249, 367] on span "Refresh" at bounding box center [247, 366] width 31 height 10
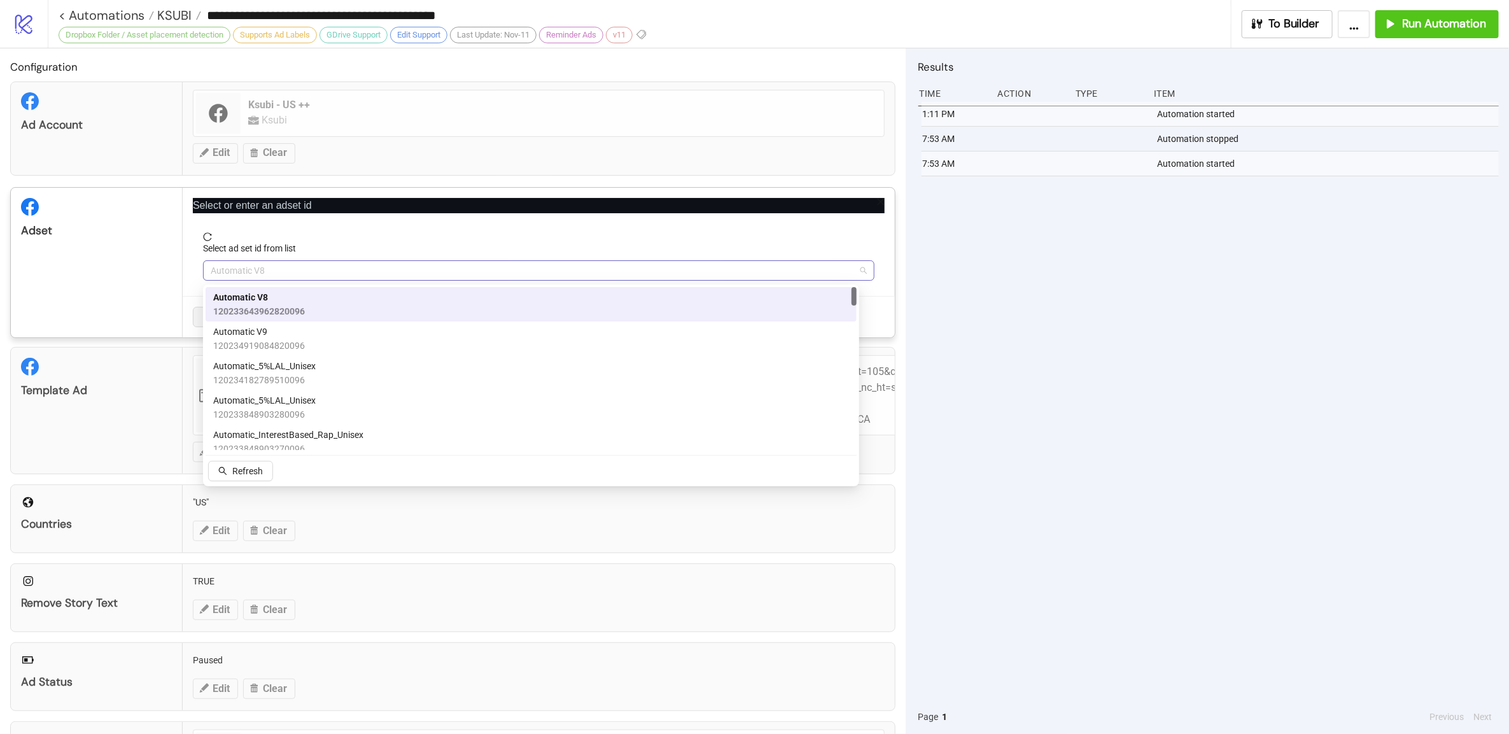
click at [292, 271] on span "Automatic V8" at bounding box center [539, 270] width 656 height 19
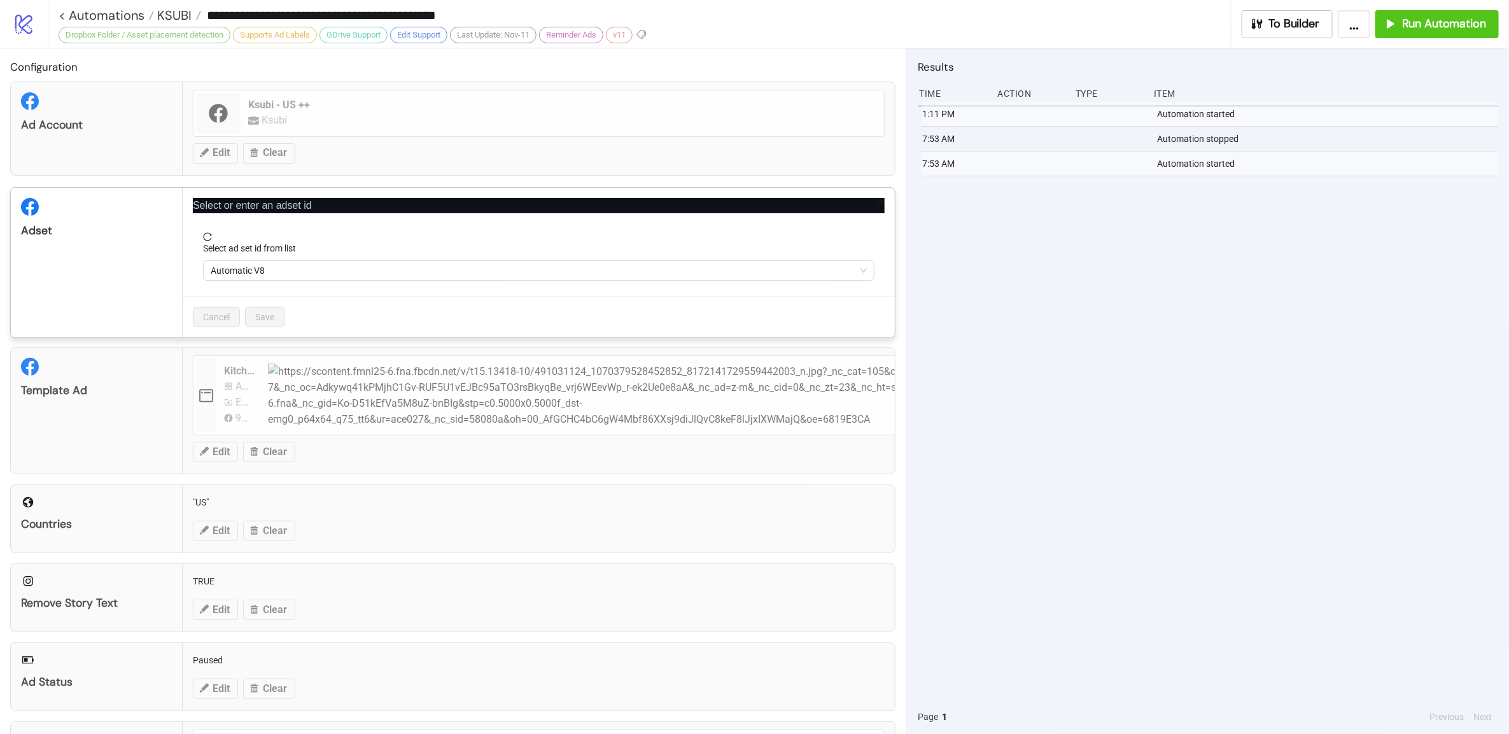
click at [293, 323] on div "Cancel Save" at bounding box center [539, 316] width 712 height 41
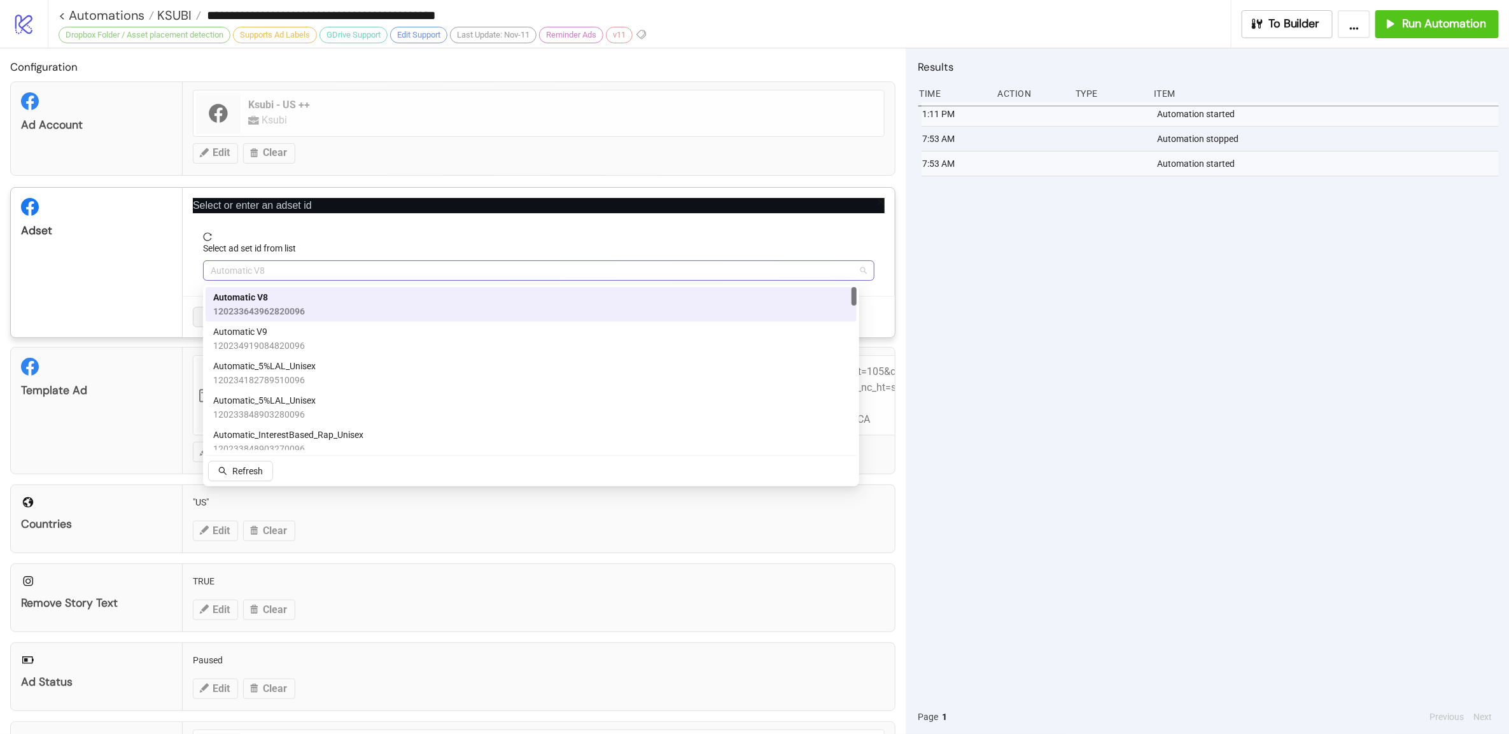
click at [313, 272] on span "Automatic V8" at bounding box center [539, 270] width 656 height 19
click at [303, 335] on div "Automatic V9 120234919084820096" at bounding box center [531, 339] width 636 height 28
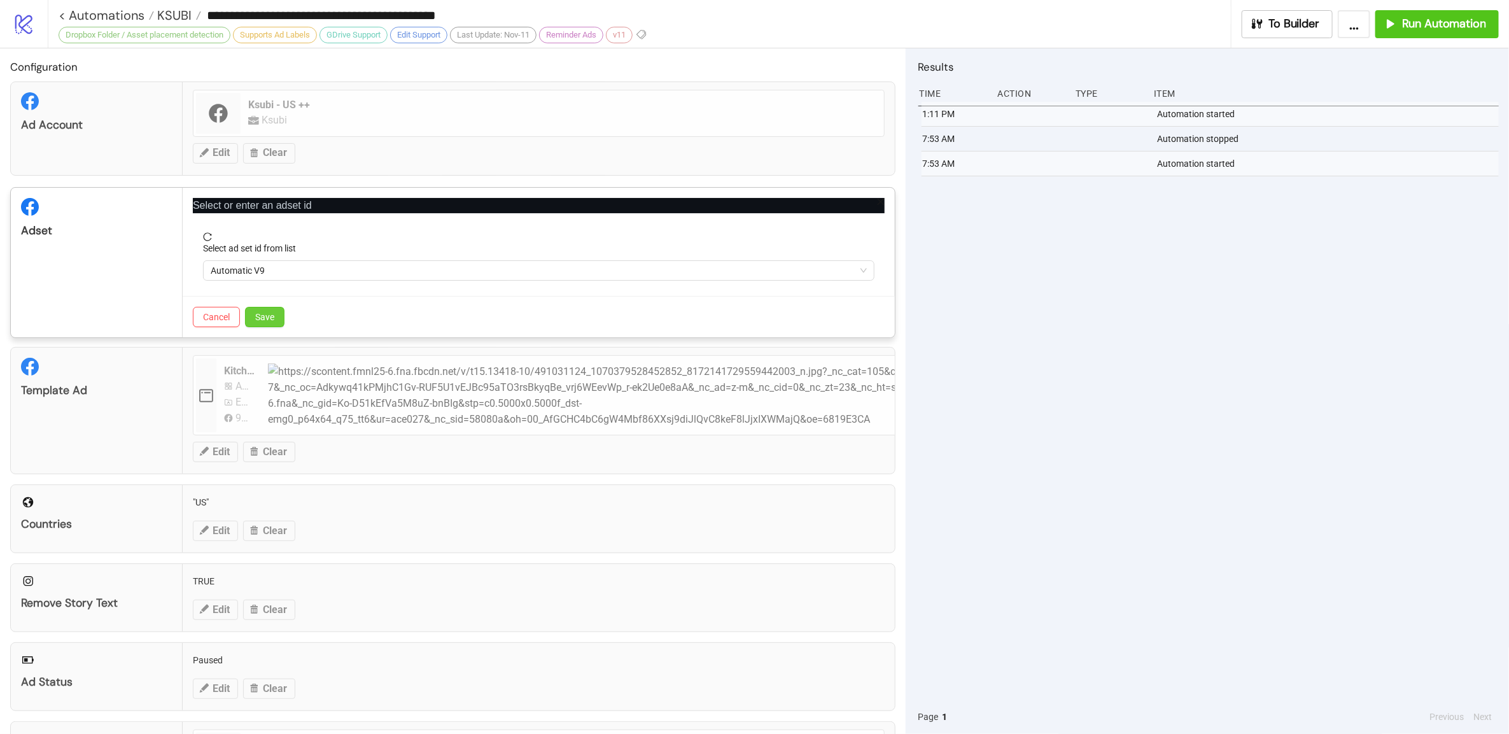
click at [274, 320] on span "Save" at bounding box center [264, 317] width 19 height 10
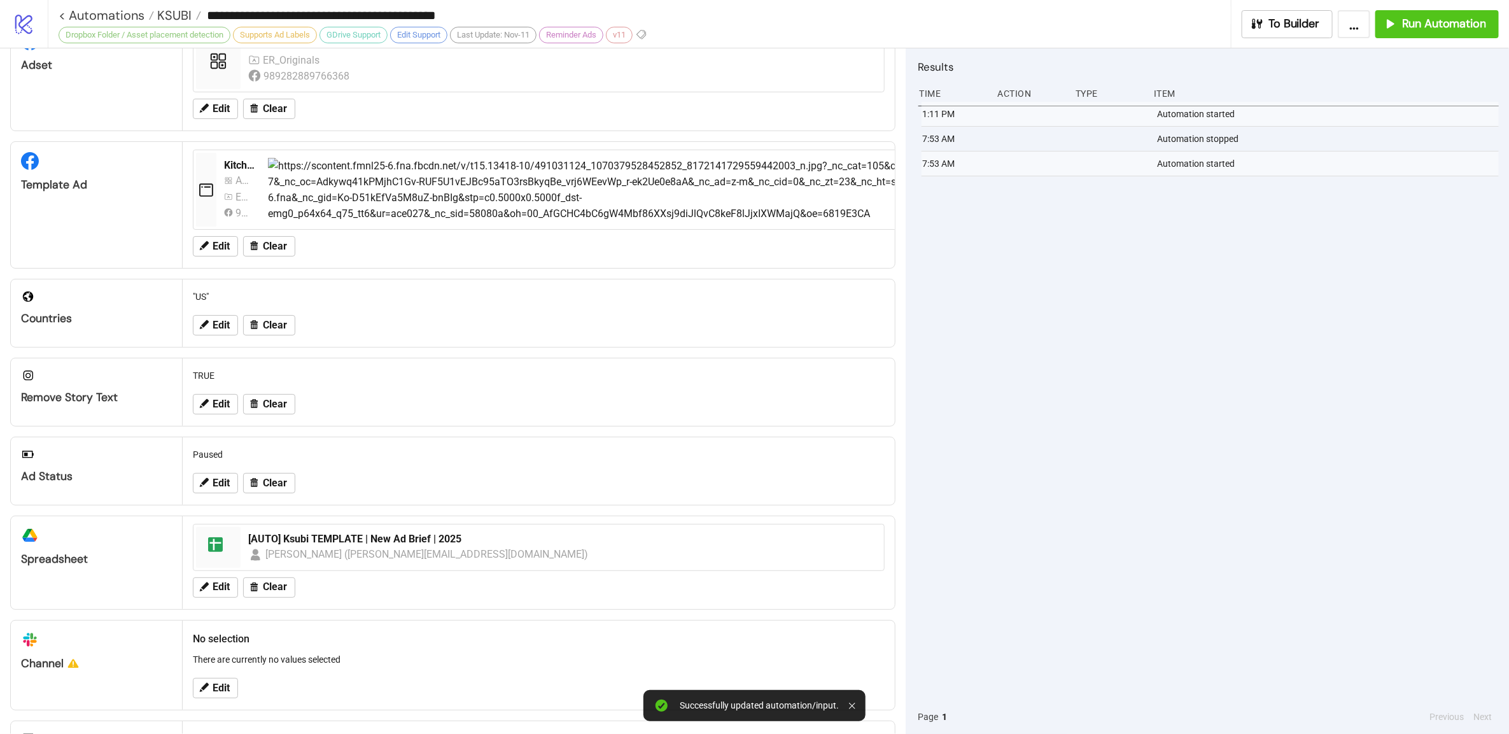
scroll to position [248, 0]
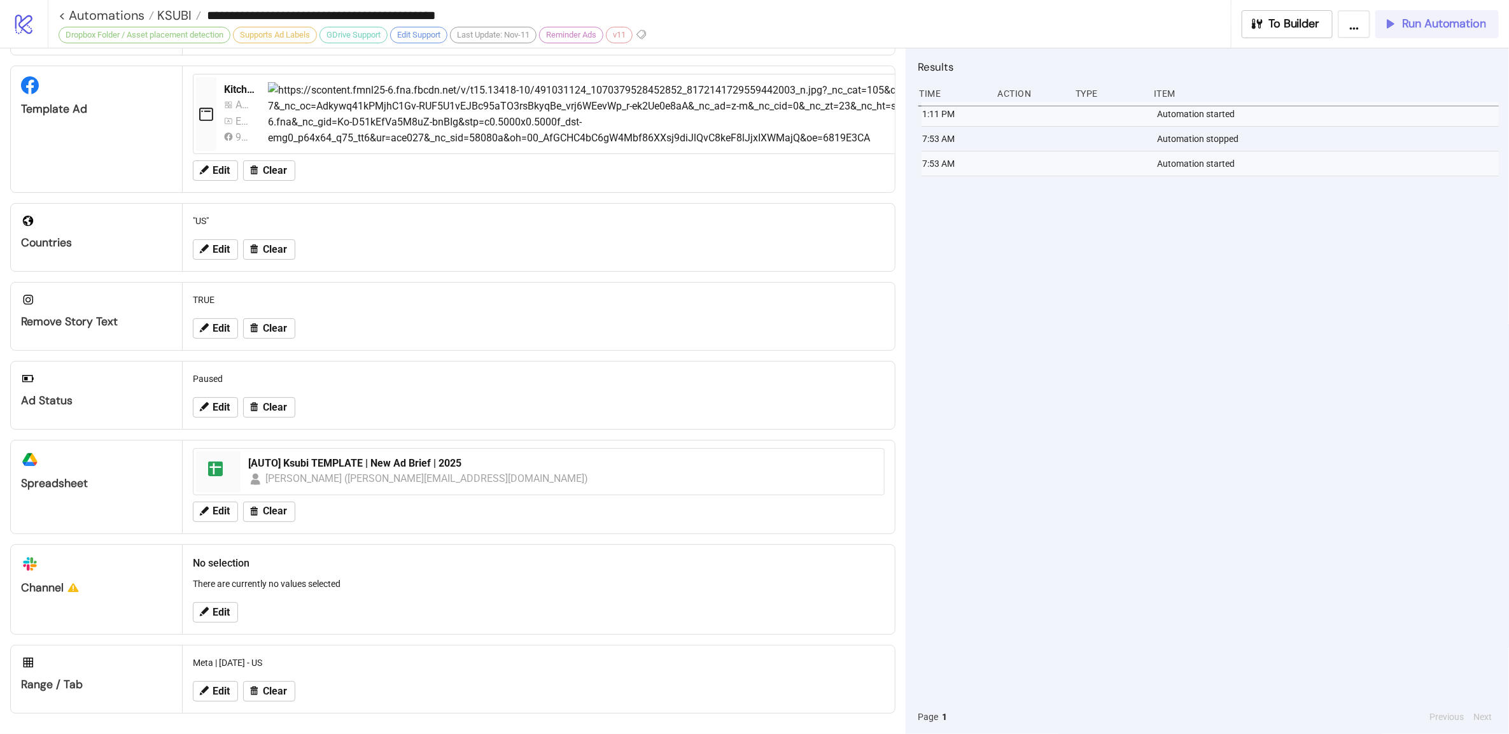
click at [1430, 28] on span "Run Automation" at bounding box center [1444, 24] width 84 height 15
click at [184, 18] on span "KSUBI" at bounding box center [173, 15] width 38 height 17
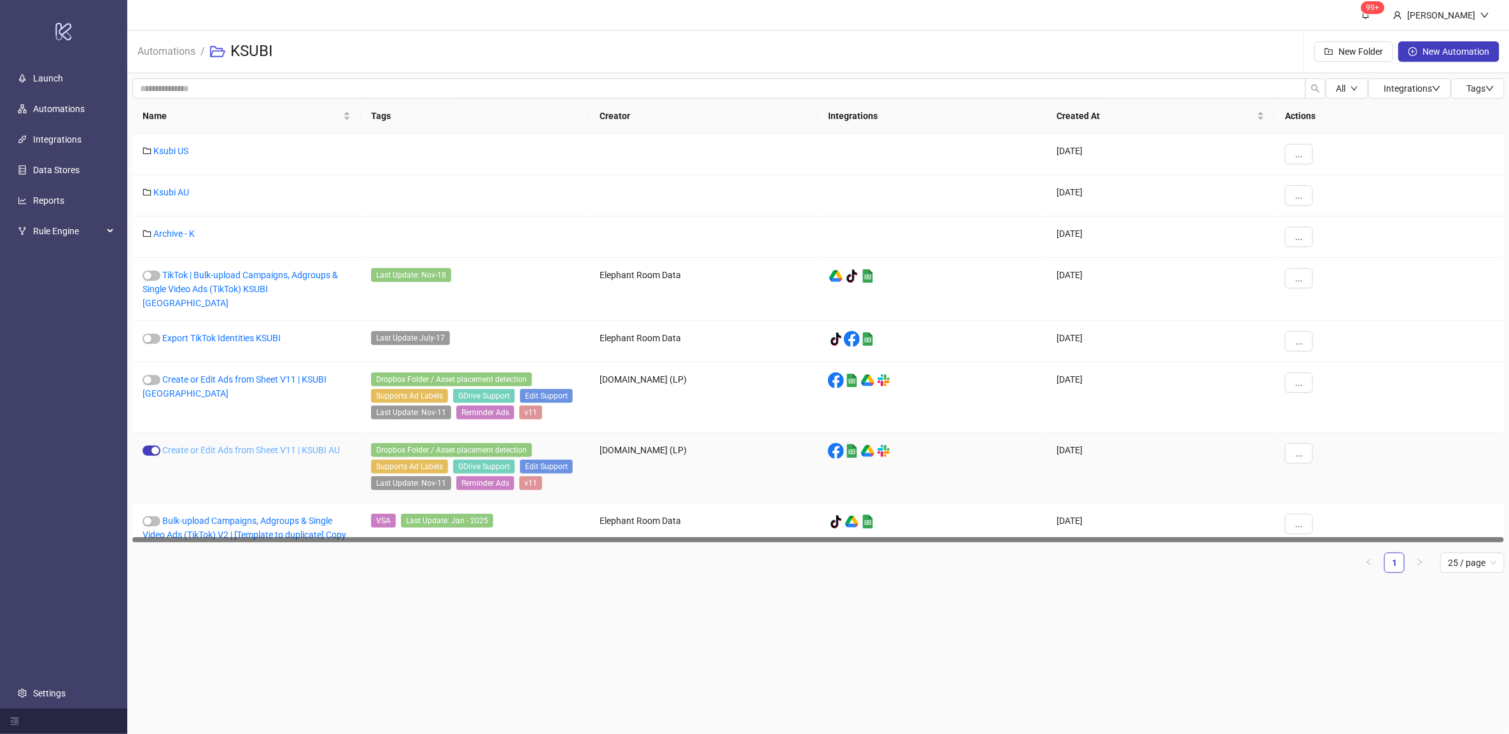
click at [218, 445] on link "Create or Edit Ads from Sheet V11 | KSUBI AU" at bounding box center [251, 450] width 178 height 10
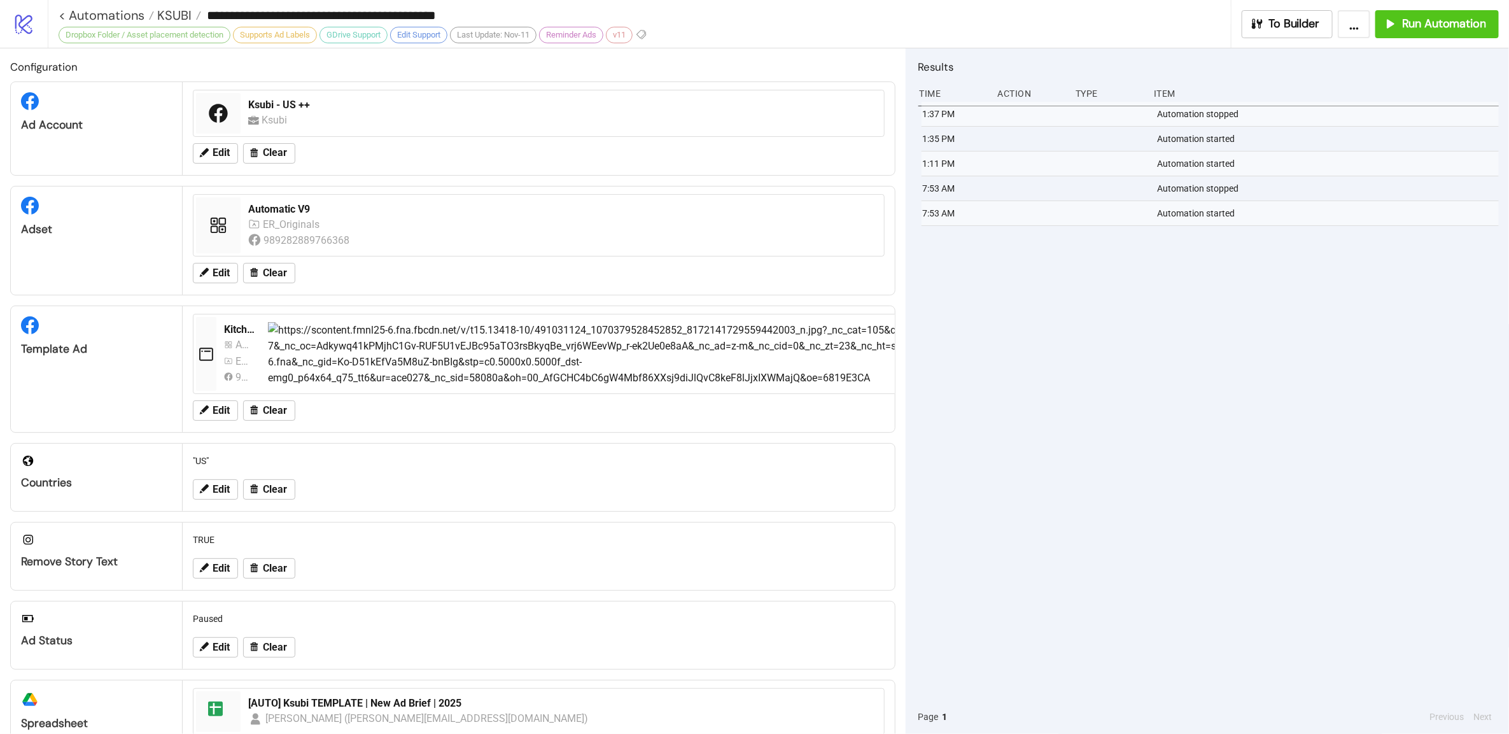
type input "**********"
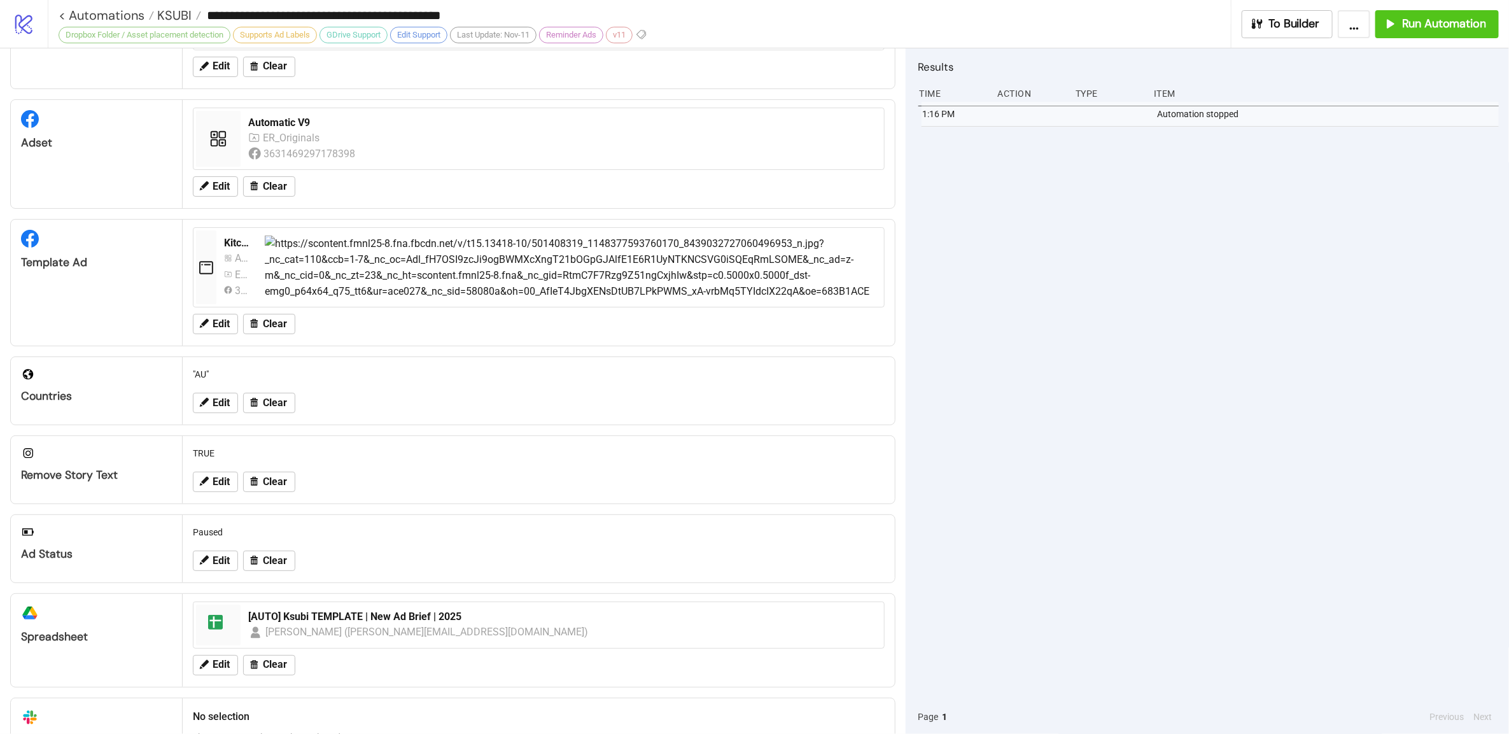
scroll to position [264, 0]
